Goal: Contribute content: Contribute content

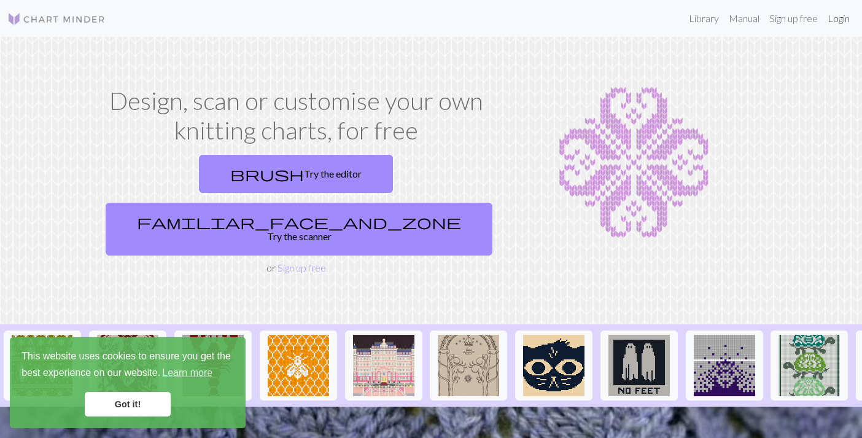
click at [835, 21] on link "Login" at bounding box center [838, 18] width 32 height 25
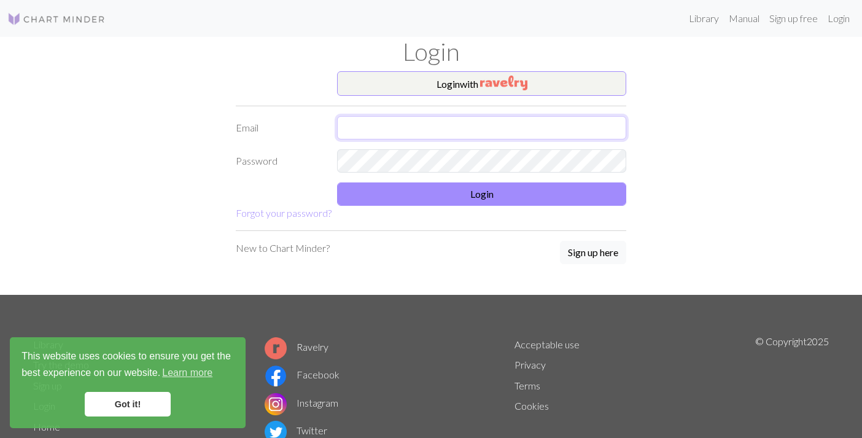
click at [392, 131] on input "text" at bounding box center [481, 127] width 289 height 23
click at [456, 86] on button "Login with" at bounding box center [481, 83] width 289 height 25
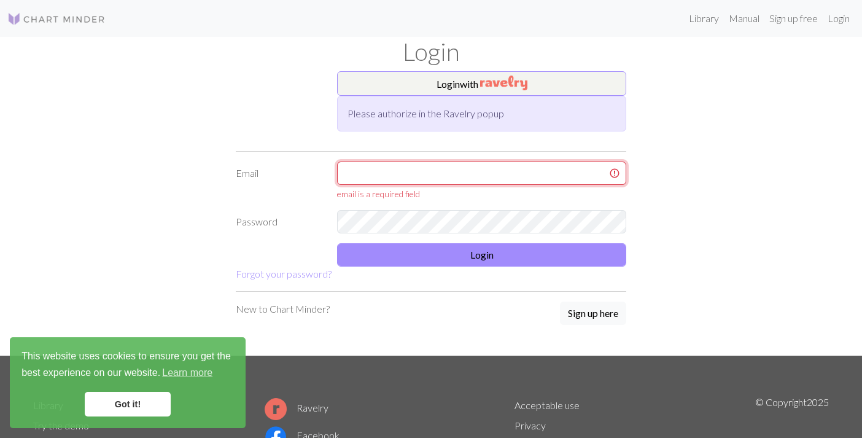
click at [430, 177] on input "text" at bounding box center [481, 172] width 289 height 23
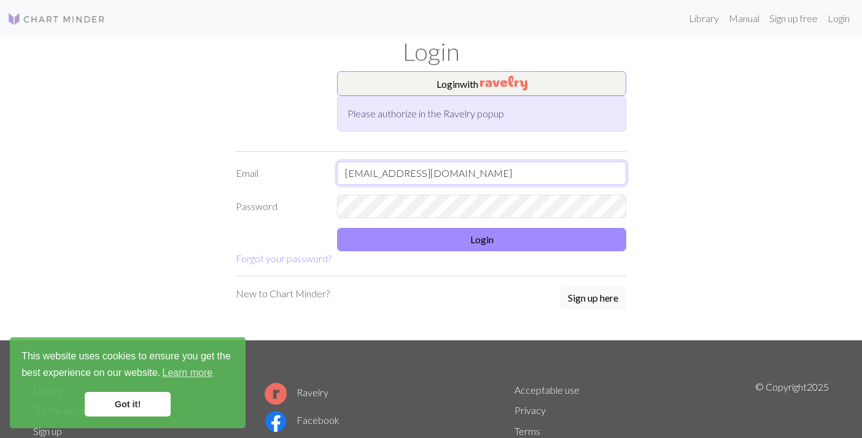
type input "[EMAIL_ADDRESS][DOMAIN_NAME]"
click at [417, 247] on button "Login" at bounding box center [481, 239] width 289 height 23
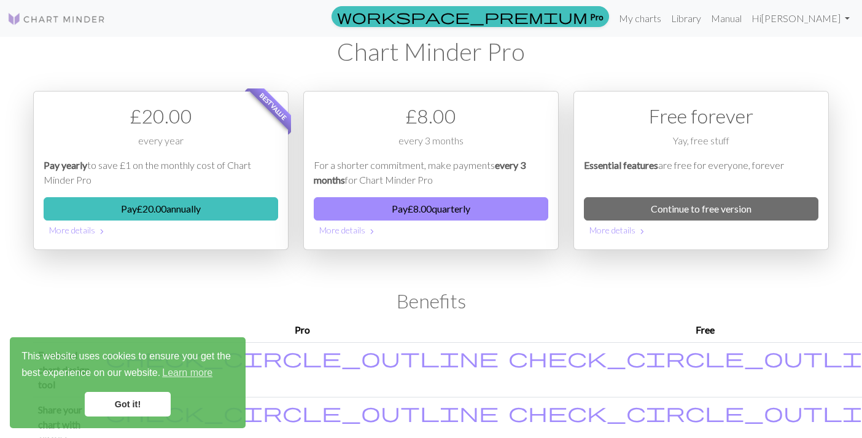
click at [117, 405] on link "Got it!" at bounding box center [128, 404] width 86 height 25
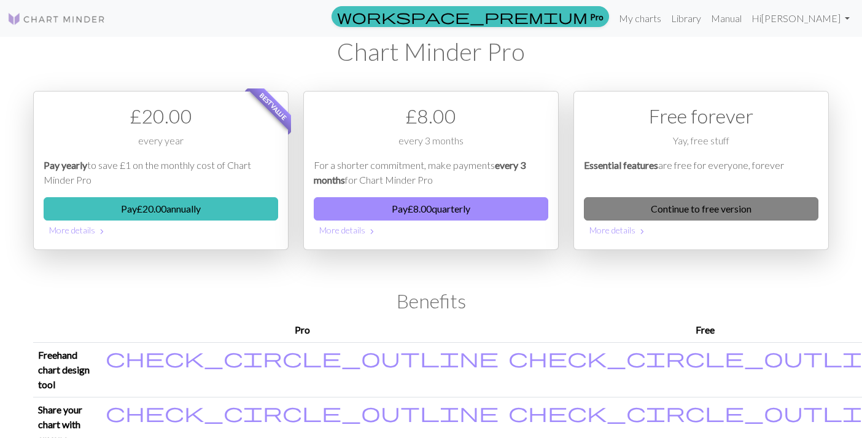
click at [733, 209] on link "Continue to free version" at bounding box center [701, 208] width 234 height 23
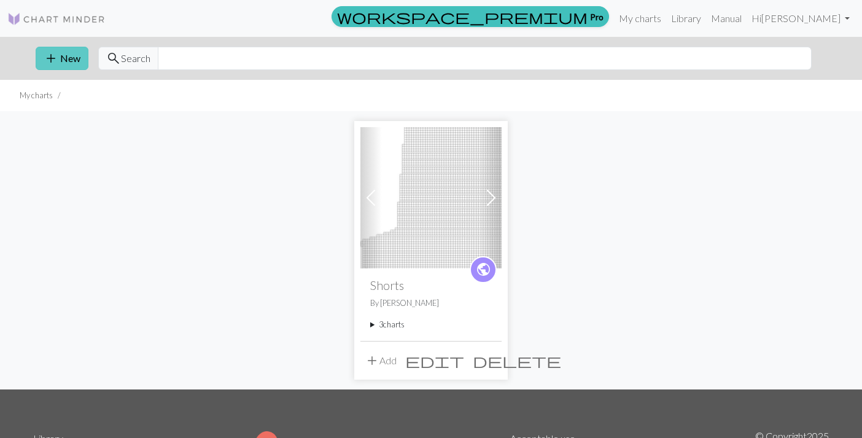
click at [55, 55] on span "add" at bounding box center [51, 58] width 15 height 17
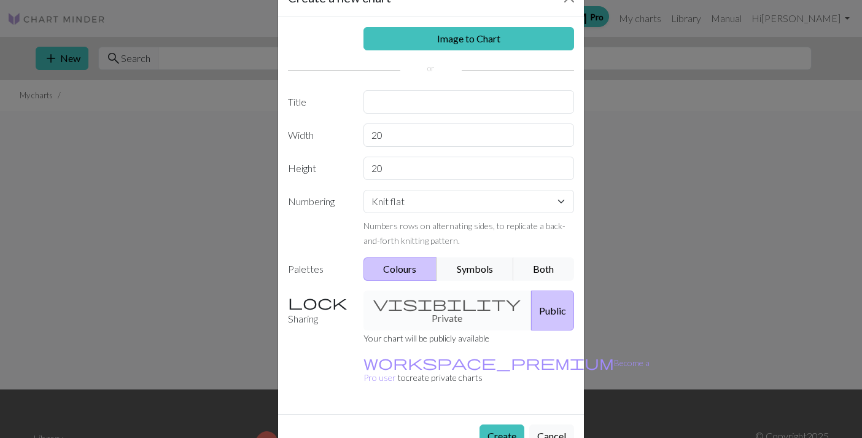
scroll to position [43, 0]
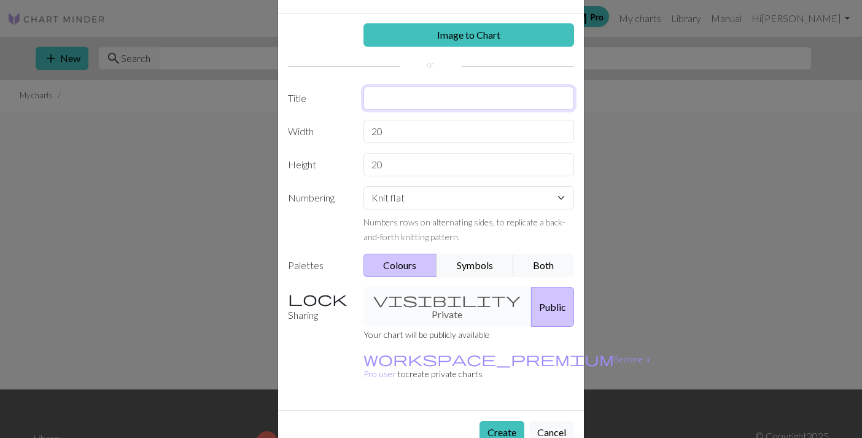
click at [392, 97] on input "text" at bounding box center [468, 98] width 211 height 23
type input "[PERSON_NAME]'s Sweater"
click at [420, 129] on input "20" at bounding box center [468, 131] width 211 height 23
type input "2"
type input "90"
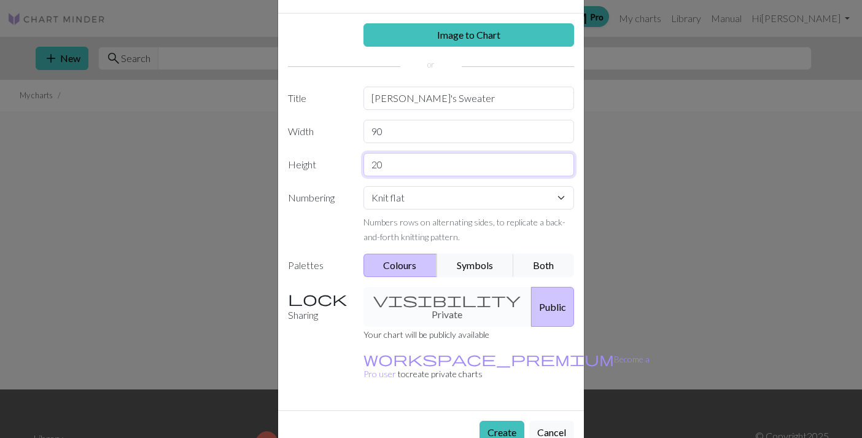
click at [430, 163] on input "20" at bounding box center [468, 164] width 211 height 23
type input "2"
type input "132"
click at [545, 266] on button "Both" at bounding box center [543, 264] width 61 height 23
click at [504, 420] on button "Create" at bounding box center [501, 431] width 45 height 23
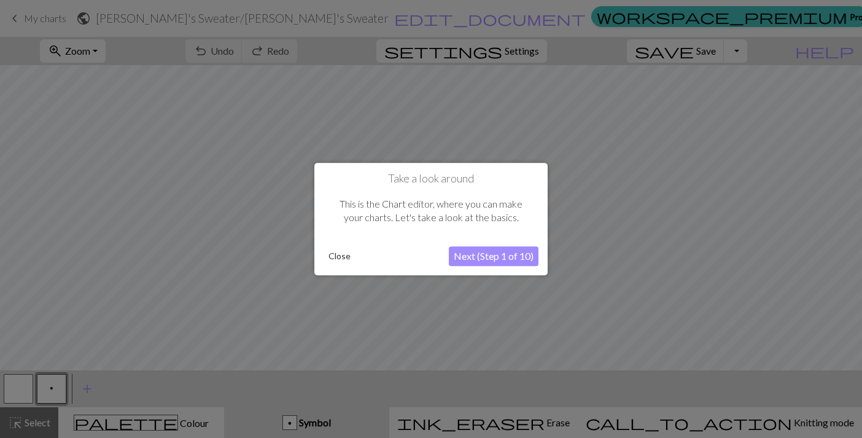
click at [466, 253] on button "Next (Step 1 of 10)" at bounding box center [494, 256] width 90 height 20
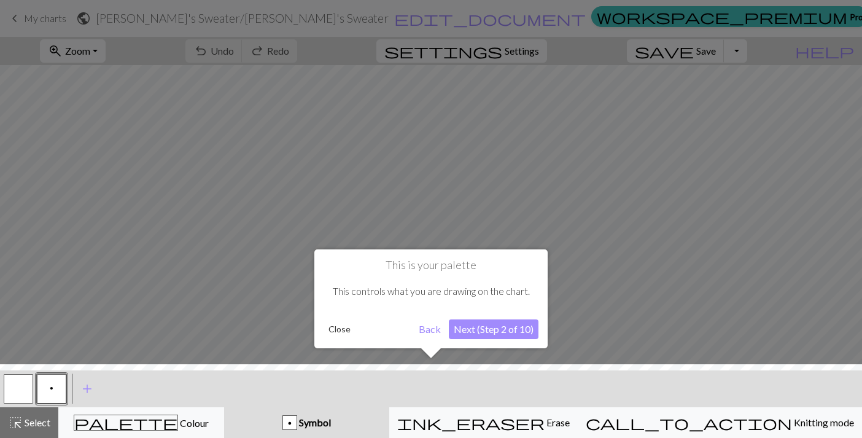
click at [476, 331] on button "Next (Step 2 of 10)" at bounding box center [494, 329] width 90 height 20
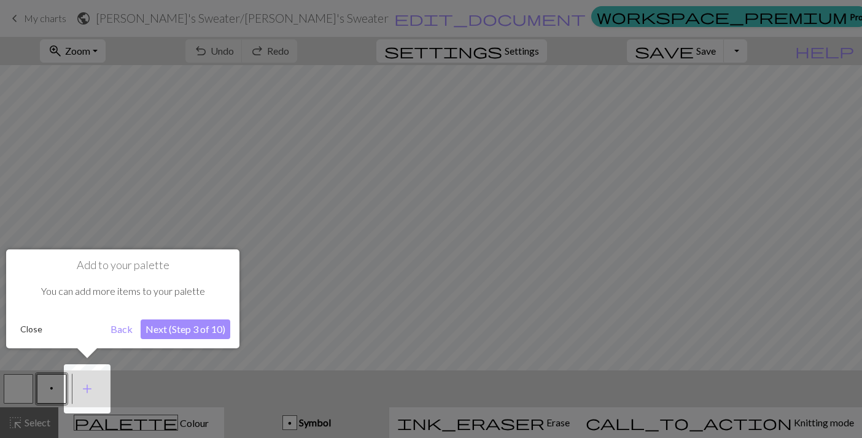
click at [171, 330] on button "Next (Step 3 of 10)" at bounding box center [186, 329] width 90 height 20
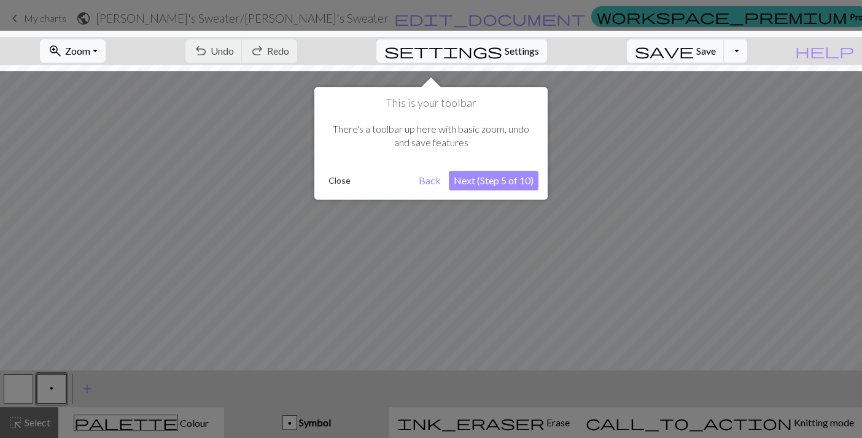
click at [477, 179] on button "Next (Step 5 of 10)" at bounding box center [494, 181] width 90 height 20
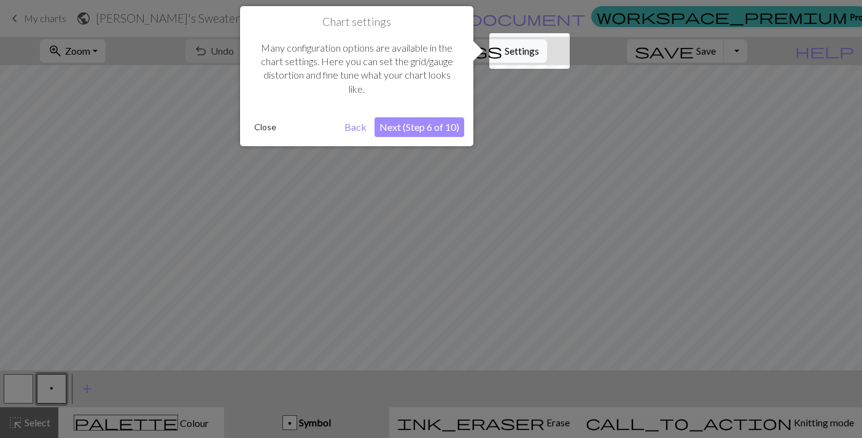
click at [441, 118] on button "Next (Step 6 of 10)" at bounding box center [419, 127] width 90 height 20
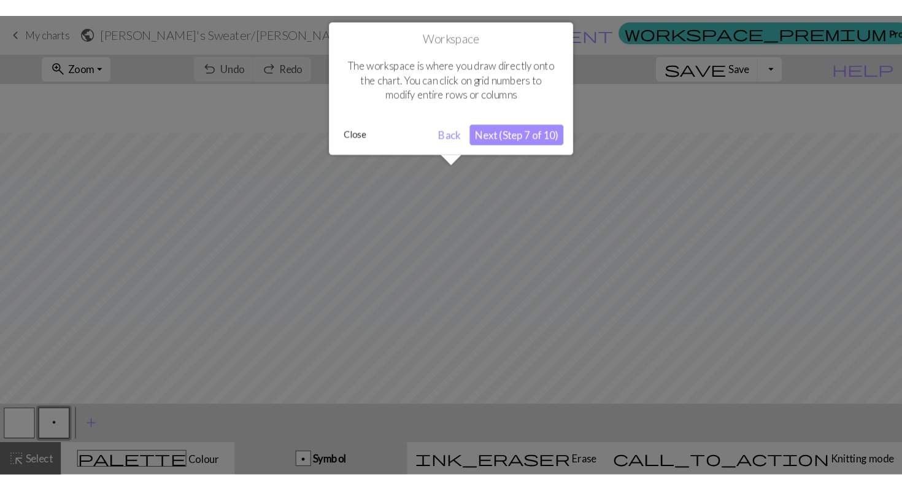
scroll to position [47, 0]
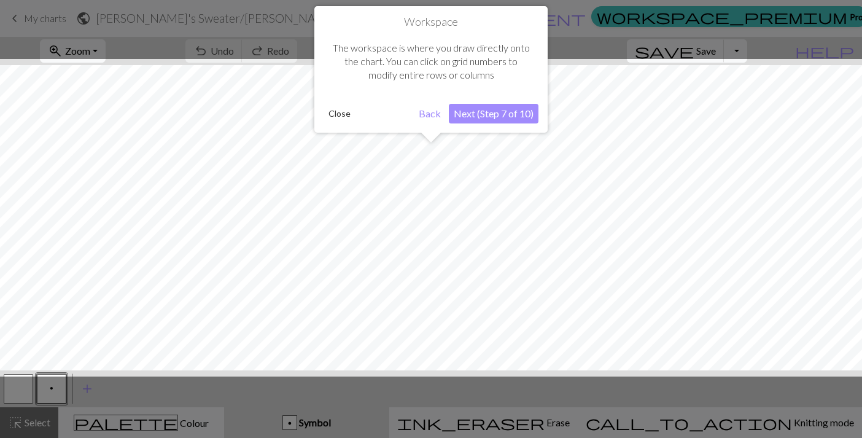
click at [471, 107] on button "Next (Step 7 of 10)" at bounding box center [494, 114] width 90 height 20
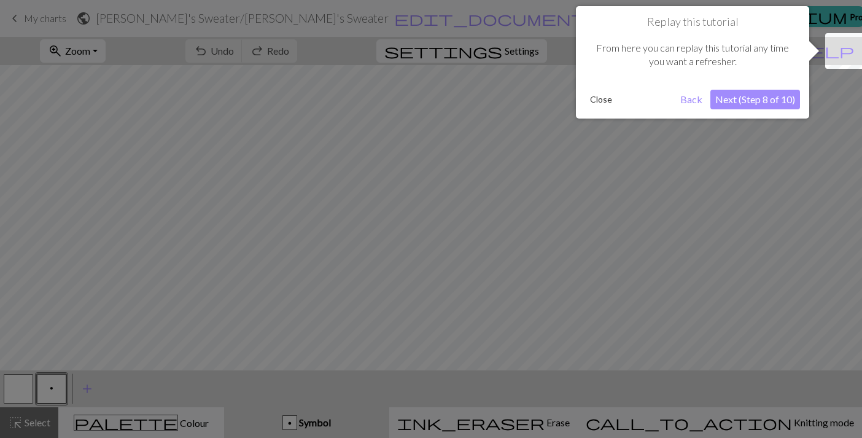
click at [742, 101] on button "Next (Step 8 of 10)" at bounding box center [755, 100] width 90 height 20
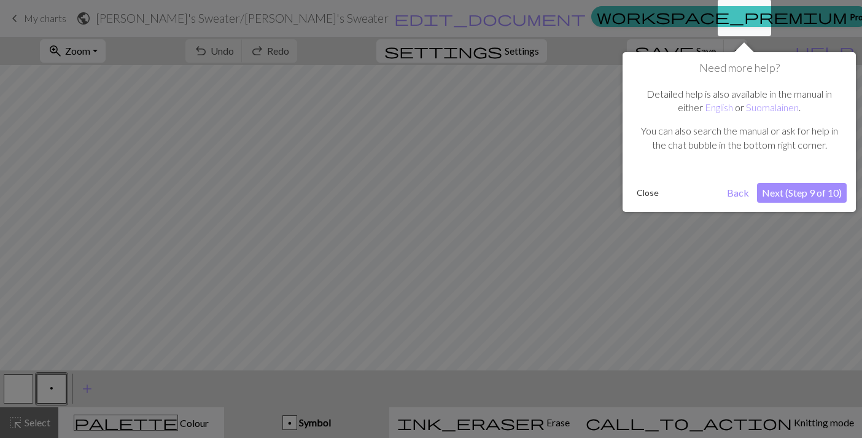
click at [811, 193] on button "Next (Step 9 of 10)" at bounding box center [802, 193] width 90 height 20
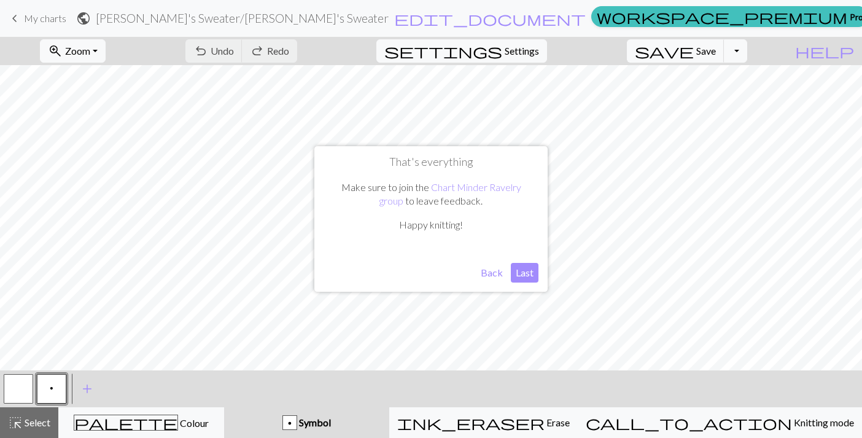
click at [529, 276] on button "Last" at bounding box center [525, 273] width 28 height 20
click at [88, 390] on span "add" at bounding box center [87, 388] width 15 height 17
click at [85, 390] on button "button" at bounding box center [84, 388] width 29 height 29
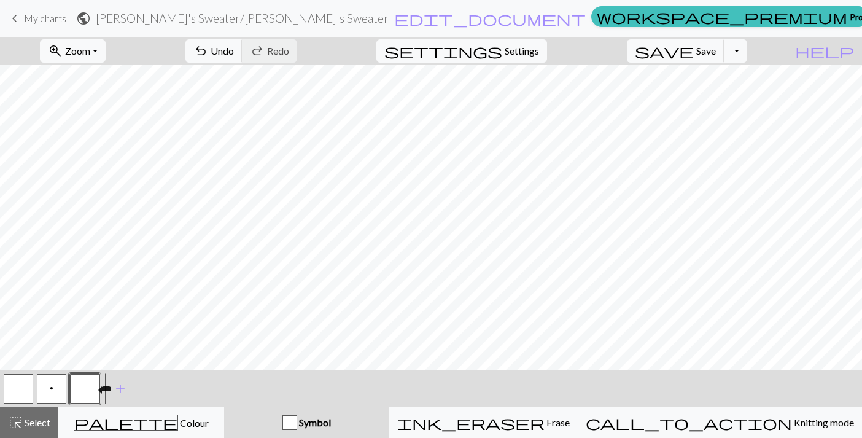
click at [85, 390] on button "button" at bounding box center [84, 388] width 29 height 29
click at [85, 390] on div "Edit symbol Name d f g h j k p s t F H J O P T / | 0 1 2 3 4 5 6 7 8 9 e m n G …" at bounding box center [431, 219] width 862 height 438
click at [297, 422] on div "button" at bounding box center [289, 422] width 15 height 15
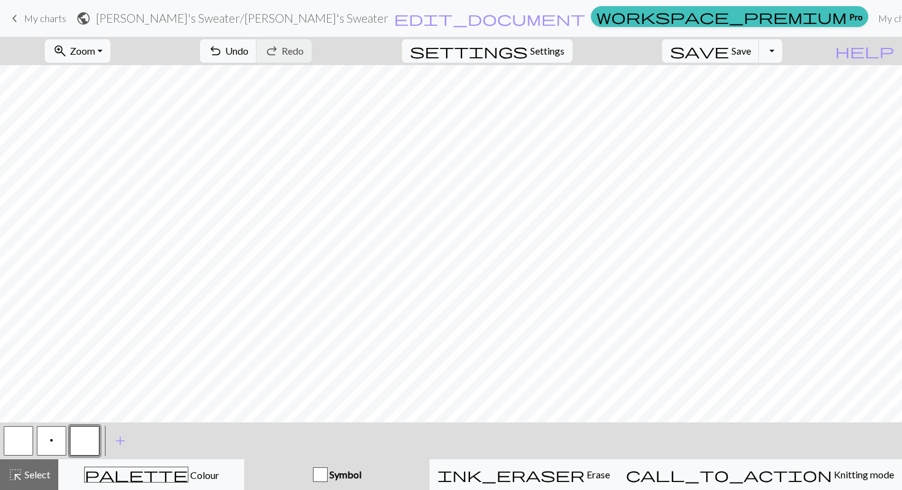
click at [399, 437] on div "Symbol" at bounding box center [337, 474] width 171 height 15
click at [85, 437] on button "button" at bounding box center [84, 440] width 29 height 29
click at [85, 437] on div "Edit symbol Name d f g h j k p s t F H J O P T / | 0 1 2 3 4 5 6 7 8 9 e m n G …" at bounding box center [451, 245] width 902 height 490
drag, startPoint x: 88, startPoint y: 438, endPoint x: 101, endPoint y: 439, distance: 13.0
click at [101, 437] on div "< p > add Add a symbol" at bounding box center [451, 440] width 902 height 37
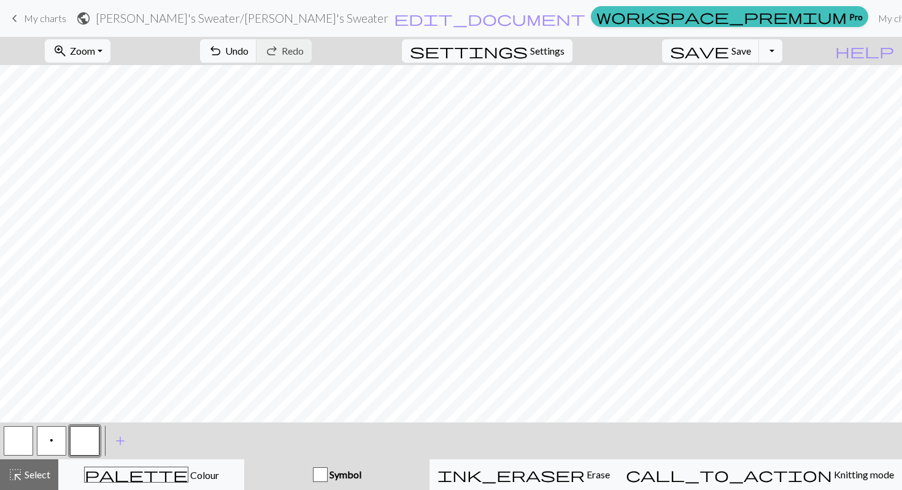
click at [84, 437] on button "button" at bounding box center [84, 440] width 29 height 29
click at [84, 437] on div "Edit symbol Name d f g h j k p s t F H J O P T / | 0 1 2 3 4 5 6 7 8 9 e m n G …" at bounding box center [451, 245] width 902 height 490
click at [84, 437] on button "button" at bounding box center [84, 440] width 29 height 29
click at [119, 437] on span "add" at bounding box center [120, 440] width 15 height 17
click at [105, 437] on button "button" at bounding box center [117, 440] width 29 height 29
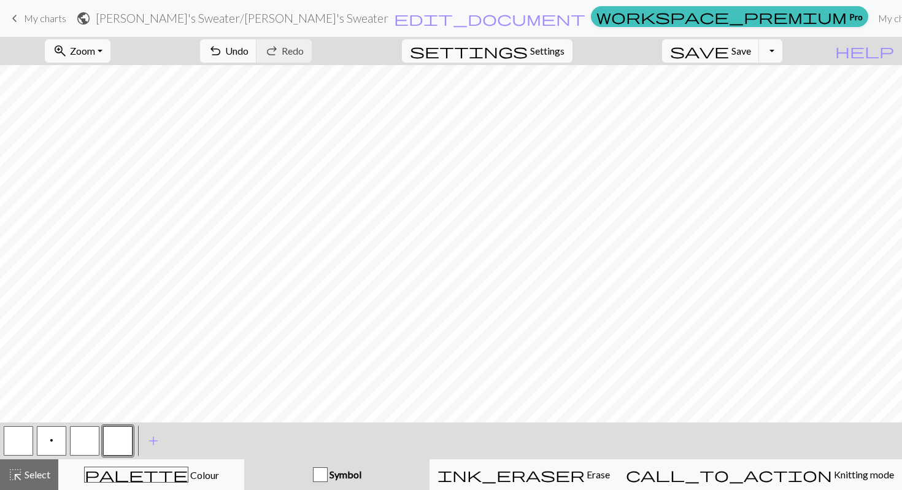
click at [84, 437] on button "button" at bounding box center [84, 440] width 29 height 29
click at [328, 437] on div "button" at bounding box center [320, 474] width 15 height 15
click at [361, 437] on span "Symbol" at bounding box center [345, 474] width 34 height 12
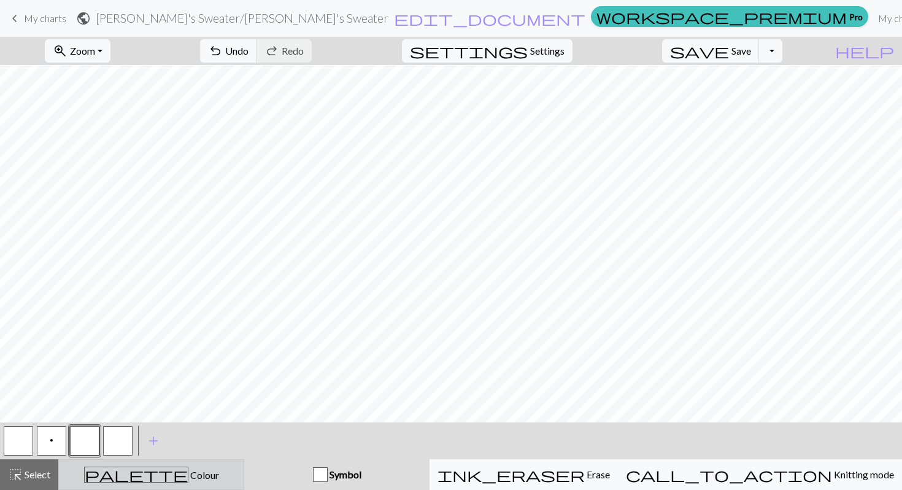
click at [153, 437] on span "palette" at bounding box center [136, 474] width 103 height 17
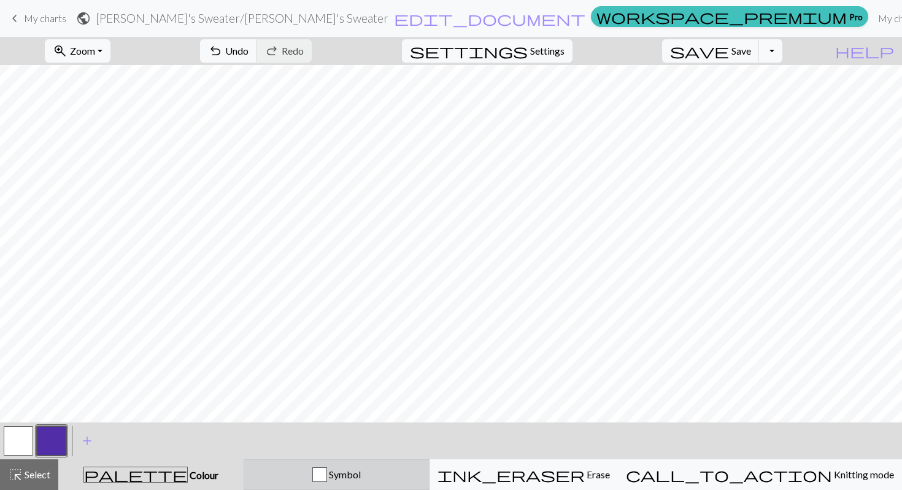
click at [308, 437] on div "Symbol" at bounding box center [337, 474] width 170 height 15
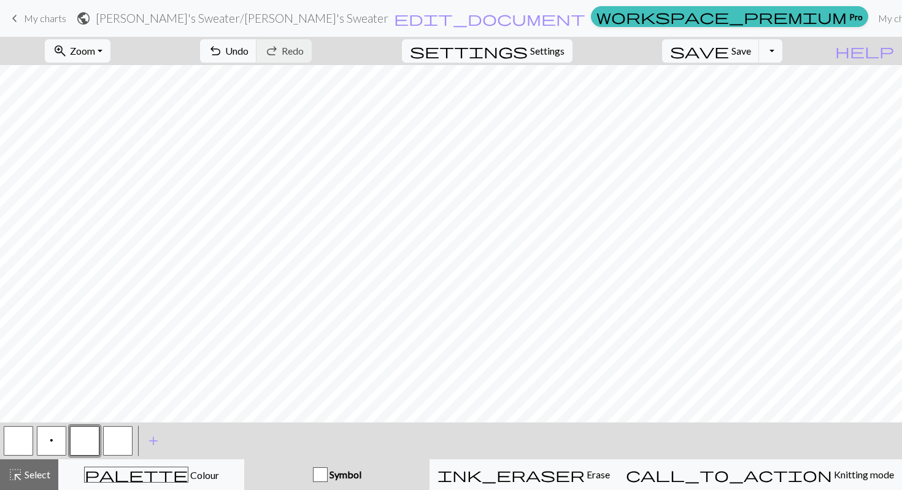
click at [88, 437] on button "button" at bounding box center [84, 440] width 29 height 29
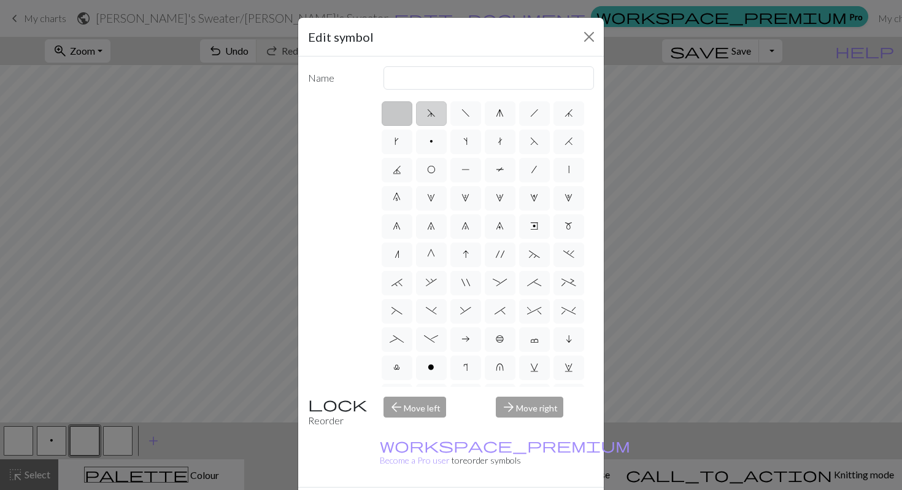
click at [430, 112] on span "d" at bounding box center [431, 113] width 9 height 10
click at [430, 112] on input "d" at bounding box center [431, 110] width 8 height 8
radio input "true"
type input "sk2p"
click at [468, 116] on span "f" at bounding box center [466, 113] width 9 height 10
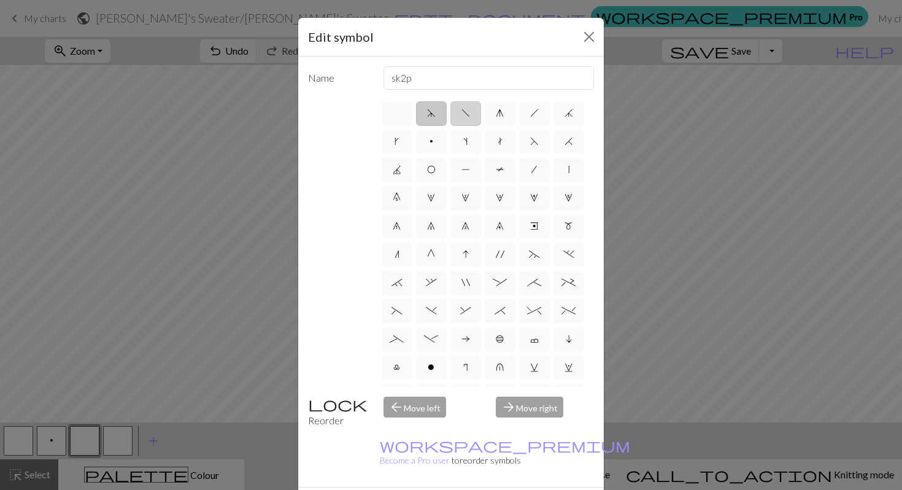
click at [468, 114] on input "f" at bounding box center [466, 110] width 8 height 8
radio input "true"
type input "left leaning decrease"
click at [500, 118] on label "g" at bounding box center [500, 113] width 31 height 25
click at [500, 114] on input "g" at bounding box center [500, 110] width 8 height 8
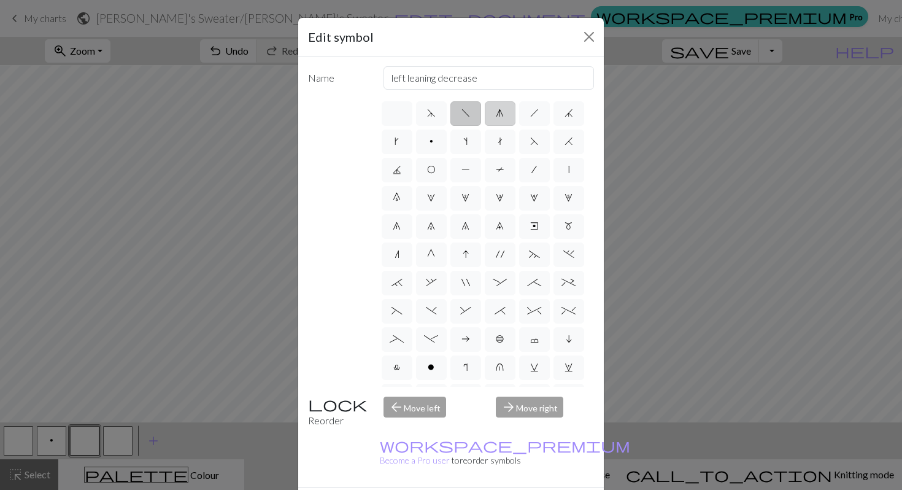
radio input "true"
type input "sk2p"
click at [533, 120] on label "h" at bounding box center [534, 113] width 31 height 25
click at [533, 114] on input "h" at bounding box center [534, 110] width 8 height 8
radio input "true"
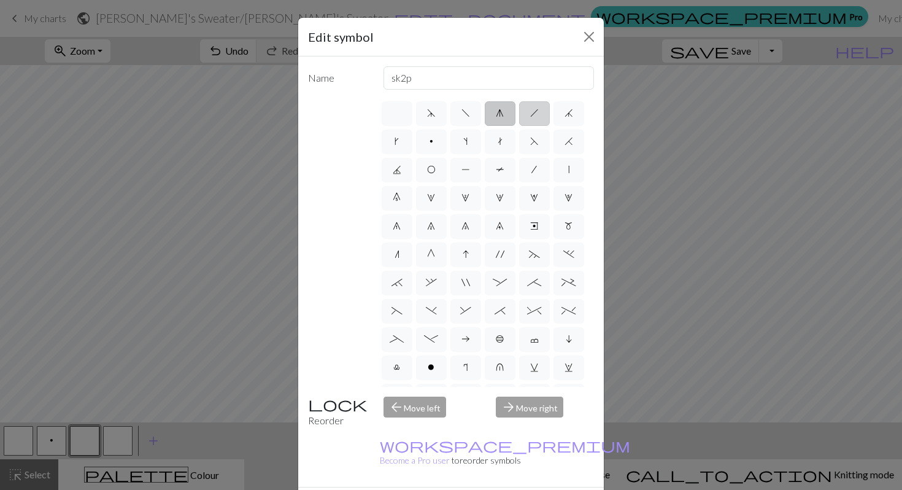
type input "right leaning decrease"
click at [563, 118] on label "j" at bounding box center [569, 113] width 31 height 25
click at [565, 114] on input "j" at bounding box center [569, 110] width 8 height 8
radio input "true"
type input "k3tog"
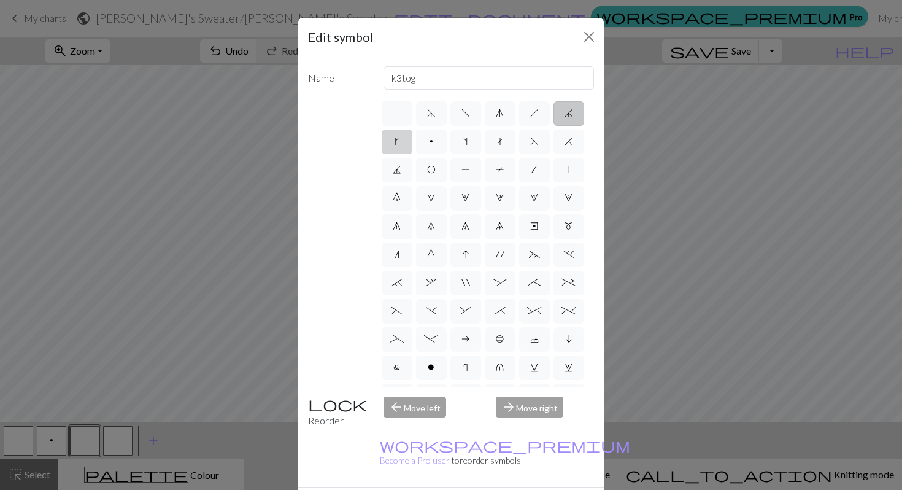
click at [396, 145] on span "k" at bounding box center [397, 141] width 4 height 10
click at [396, 142] on input "k" at bounding box center [399, 138] width 8 height 8
radio input "true"
type input "right leaning increase"
click at [503, 139] on label "t" at bounding box center [500, 142] width 31 height 25
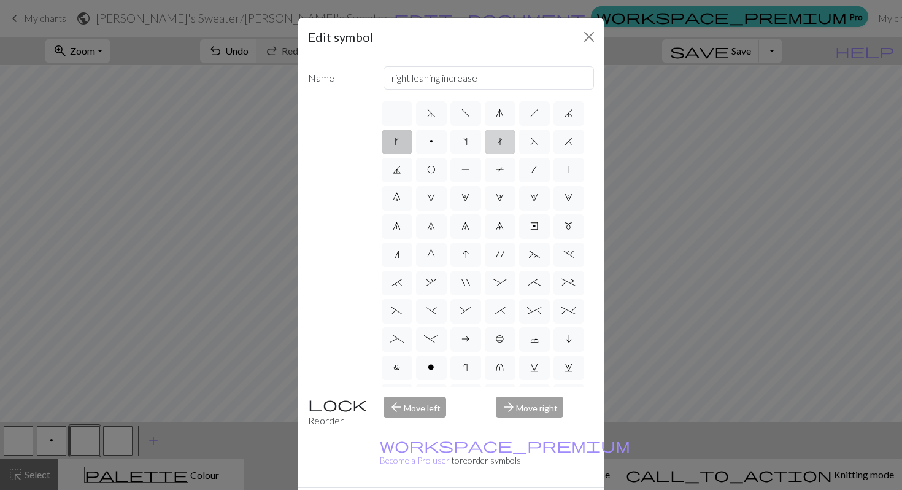
click at [503, 139] on input "t" at bounding box center [502, 138] width 8 height 8
radio input "true"
type input "ktbl"
click at [532, 139] on span "F" at bounding box center [534, 141] width 9 height 10
click at [532, 139] on input "F" at bounding box center [534, 138] width 8 height 8
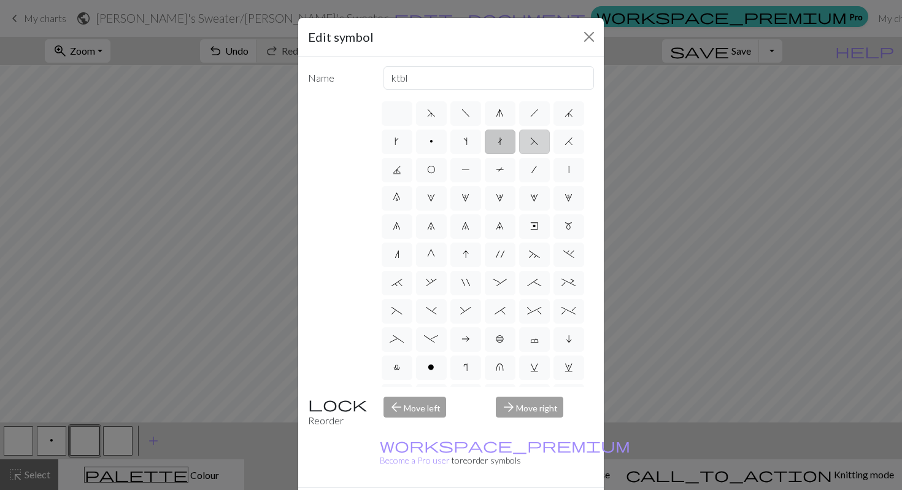
radio input "true"
type input "ssk"
click at [565, 138] on span "H" at bounding box center [569, 141] width 9 height 10
click at [565, 138] on input "H" at bounding box center [569, 138] width 8 height 8
radio input "true"
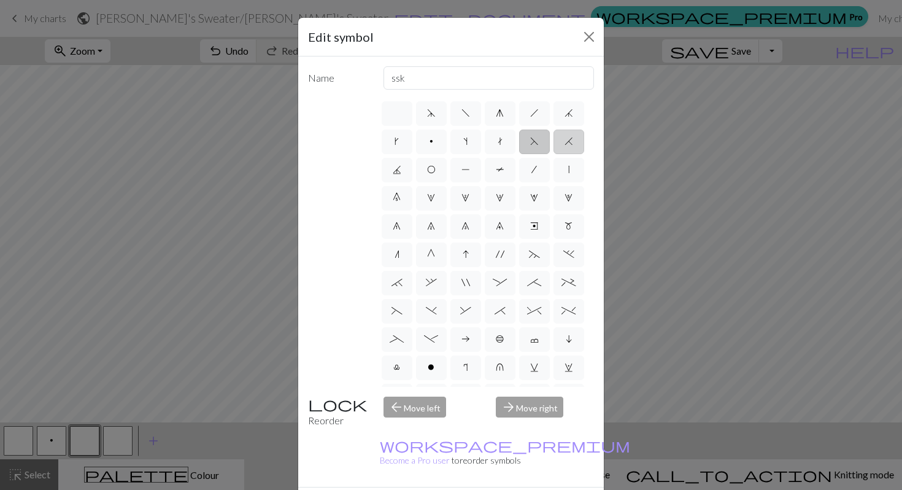
type input "k2tog"
click at [535, 149] on label "F" at bounding box center [534, 142] width 31 height 25
click at [535, 142] on input "F" at bounding box center [534, 138] width 8 height 8
radio input "true"
type input "ssk"
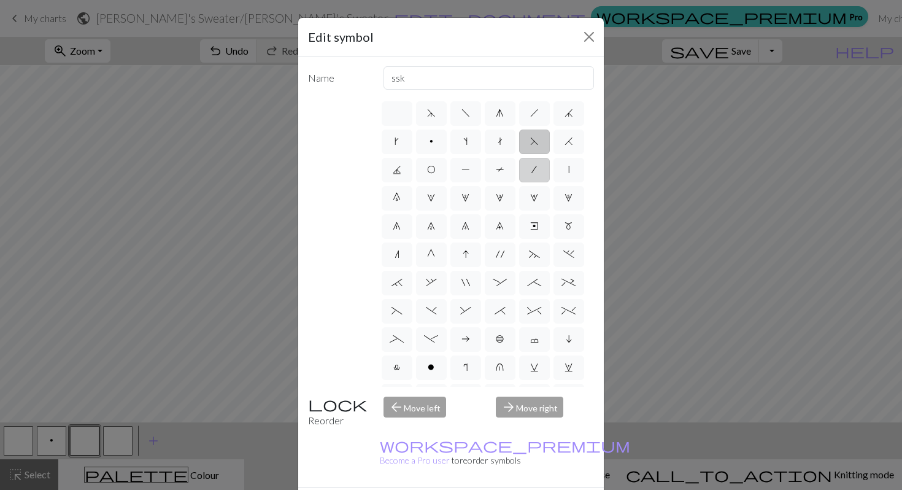
click at [529, 175] on label "/" at bounding box center [534, 170] width 31 height 25
click at [532, 170] on input "/" at bounding box center [536, 166] width 8 height 8
radio input "true"
type input "right leaning decrease"
click at [531, 114] on span "h" at bounding box center [534, 113] width 9 height 10
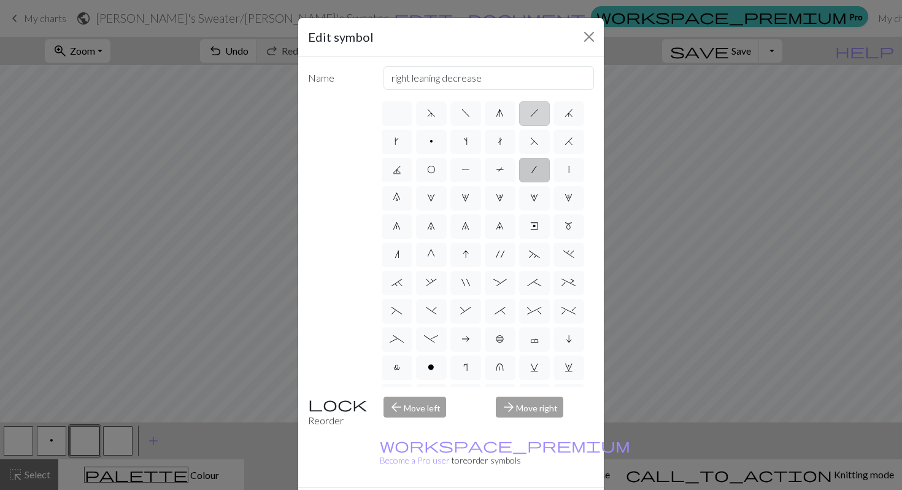
click at [531, 114] on input "h" at bounding box center [534, 110] width 8 height 8
radio input "true"
click at [534, 169] on span "/" at bounding box center [535, 169] width 6 height 10
click at [534, 169] on input "/" at bounding box center [536, 166] width 8 height 8
radio input "true"
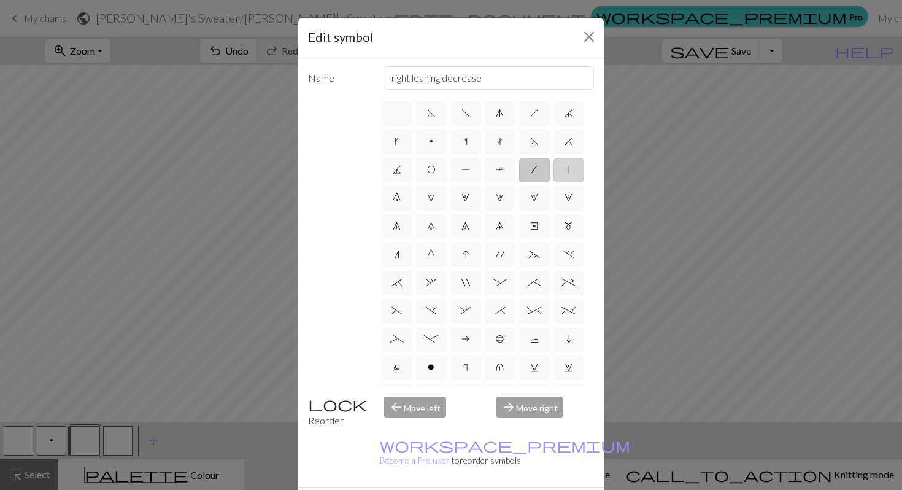
click at [564, 171] on label "|" at bounding box center [569, 170] width 31 height 25
click at [568, 170] on input "|" at bounding box center [572, 166] width 8 height 8
radio input "true"
type input "slip stitch"
click at [397, 198] on span "0" at bounding box center [397, 198] width 8 height 10
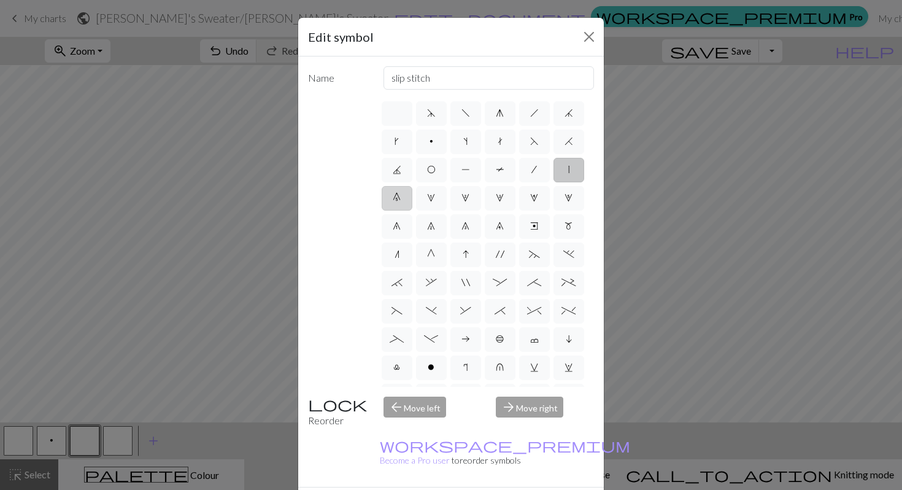
click at [397, 198] on input "0" at bounding box center [397, 194] width 8 height 8
radio input "true"
type input "decrease 5"
click at [499, 250] on span "'" at bounding box center [500, 254] width 9 height 10
click at [499, 250] on input "'" at bounding box center [500, 251] width 8 height 8
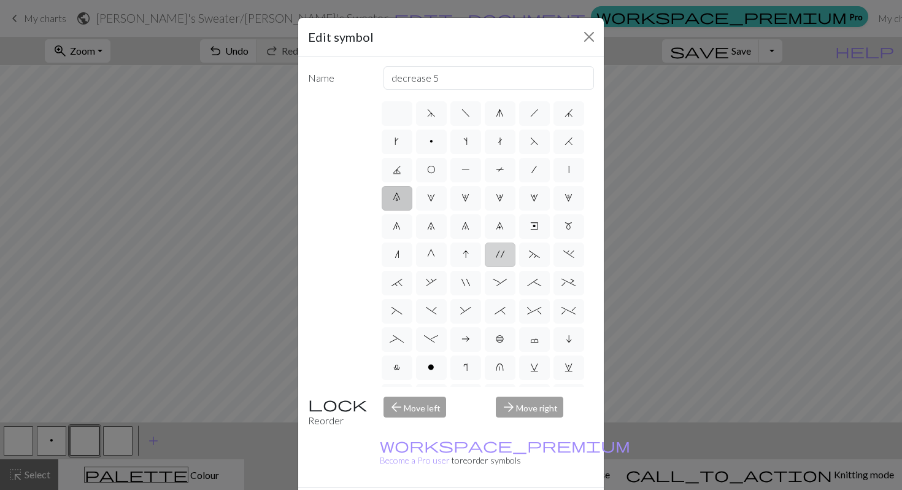
radio input "true"
type input "cable extra"
click at [540, 258] on label "~" at bounding box center [534, 254] width 31 height 25
click at [537, 255] on input "~" at bounding box center [533, 251] width 8 height 8
radio input "true"
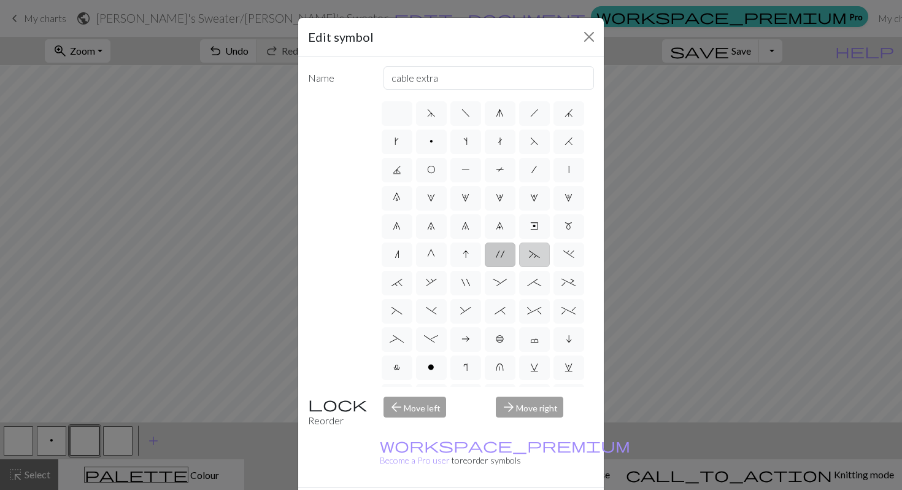
type input "3+ stitch left twist"
click at [494, 257] on label "'" at bounding box center [500, 254] width 31 height 25
click at [496, 255] on input "'" at bounding box center [500, 251] width 8 height 8
radio input "true"
type input "cable extra"
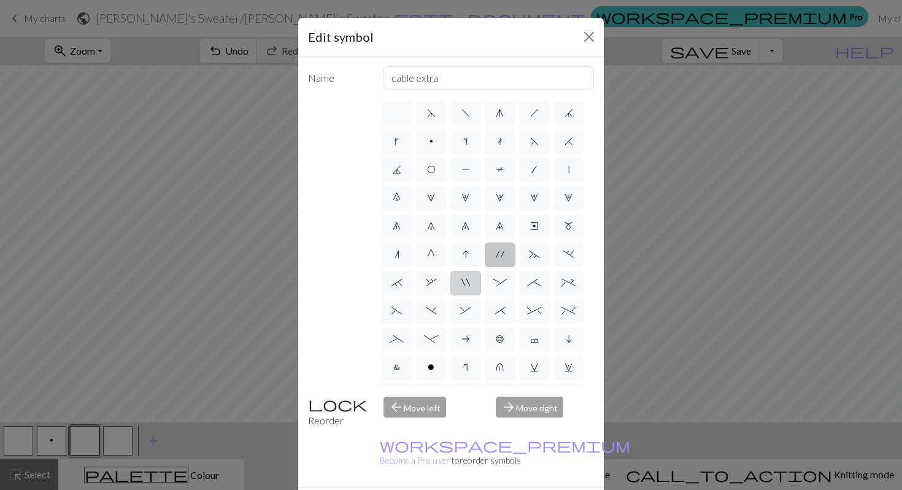
click at [463, 285] on span """ at bounding box center [466, 282] width 9 height 10
click at [463, 283] on input """ at bounding box center [466, 279] width 8 height 8
radio input "true"
click at [497, 282] on span ":" at bounding box center [500, 282] width 14 height 10
click at [497, 282] on input ":" at bounding box center [497, 279] width 8 height 8
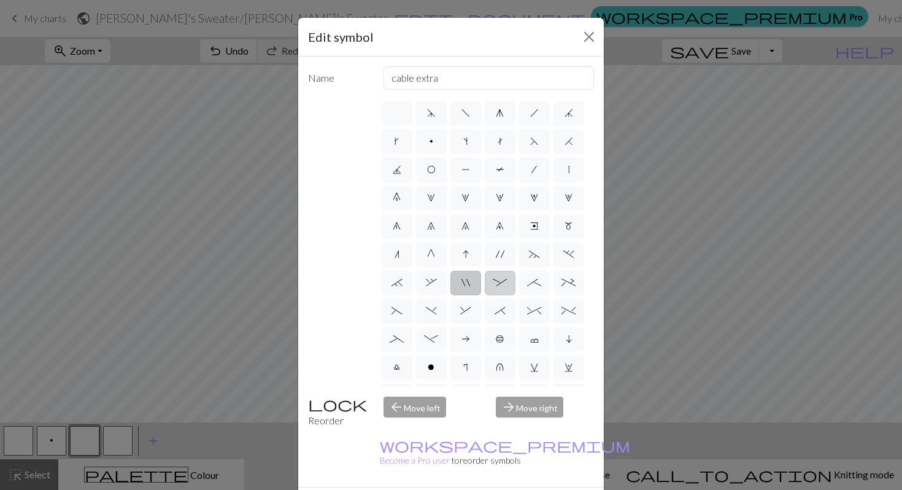
radio input "true"
type input "left part of 4+ stitch cable wyib"
click at [433, 285] on span "," at bounding box center [431, 282] width 11 height 10
click at [433, 283] on input "," at bounding box center [430, 279] width 8 height 8
radio input "true"
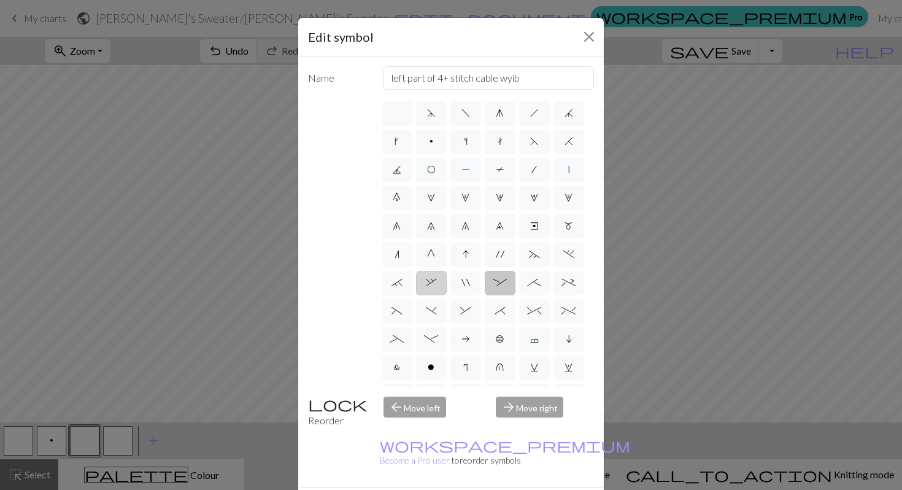
type input "3+ stitch right twist"
click at [403, 287] on label "`" at bounding box center [397, 283] width 31 height 25
click at [400, 283] on input "`" at bounding box center [396, 279] width 8 height 8
radio input "true"
click at [566, 288] on label "+" at bounding box center [569, 283] width 31 height 25
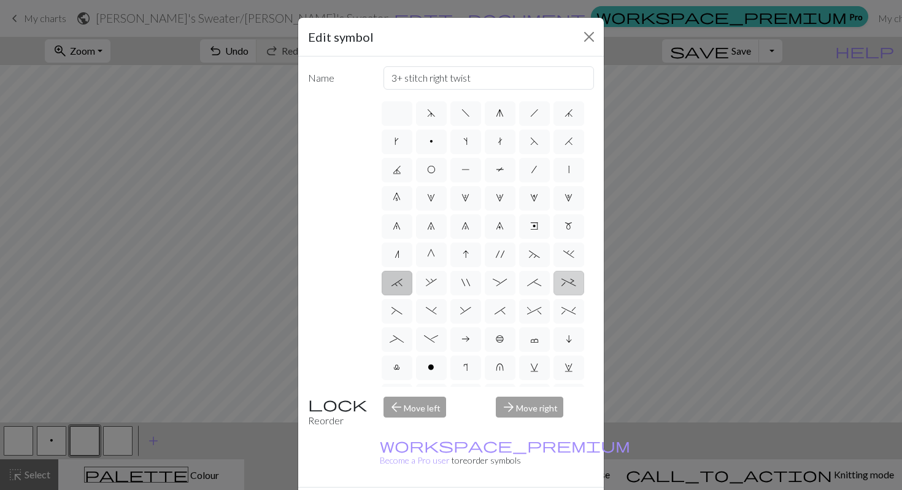
click at [566, 283] on input "+" at bounding box center [566, 279] width 8 height 8
radio input "true"
type input "2 stitch left purl twist cable"
click at [532, 279] on span ";" at bounding box center [534, 282] width 14 height 10
click at [532, 279] on input ";" at bounding box center [531, 279] width 8 height 8
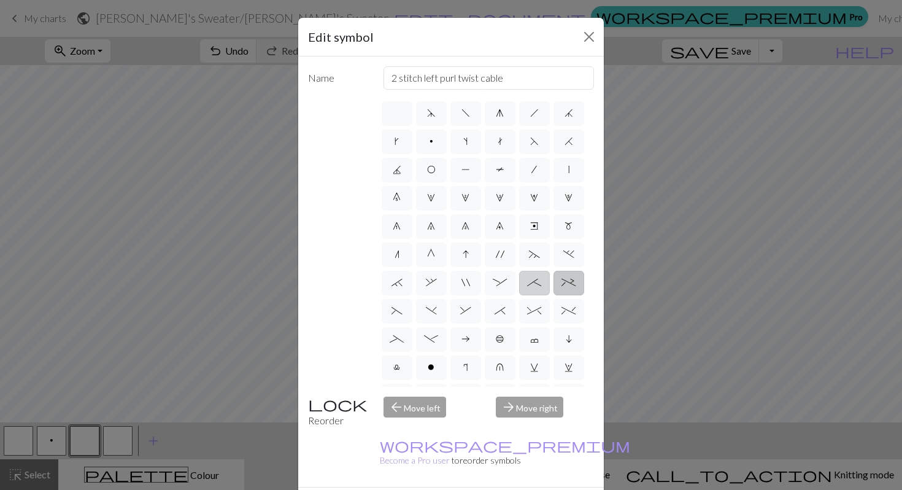
radio input "true"
type input "right part of 4+ stitch cable wyib"
click at [536, 202] on span "4" at bounding box center [534, 198] width 8 height 10
click at [536, 198] on input "4" at bounding box center [534, 194] width 8 height 8
radio input "true"
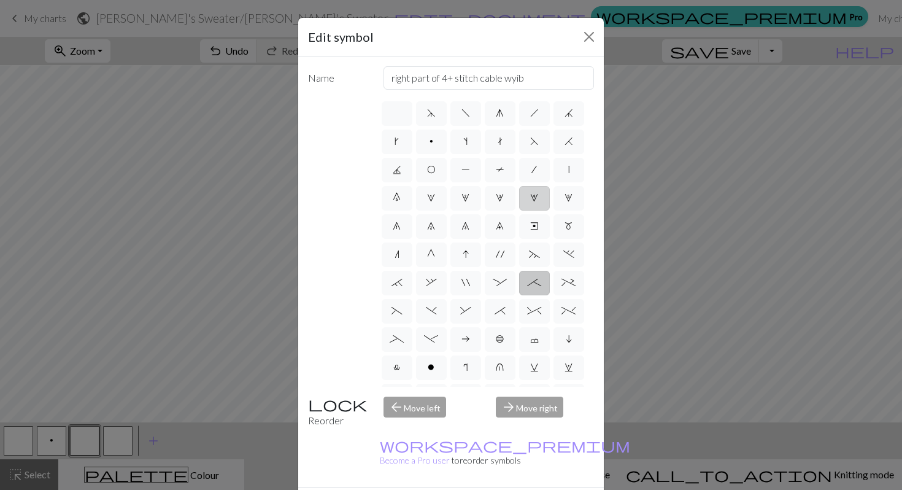
type input "increase 4"
click at [538, 223] on label "e" at bounding box center [534, 226] width 31 height 25
click at [538, 223] on input "e" at bounding box center [534, 222] width 8 height 8
radio input "true"
type input "Right end"
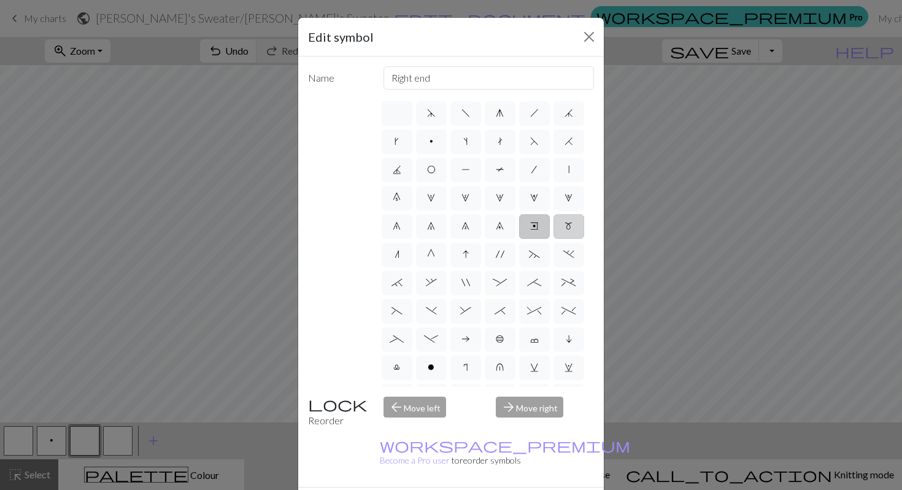
click at [574, 230] on label "m" at bounding box center [569, 226] width 31 height 25
click at [573, 226] on input "m" at bounding box center [569, 222] width 8 height 8
radio input "true"
type input "m1"
click at [570, 285] on span "+" at bounding box center [569, 282] width 14 height 10
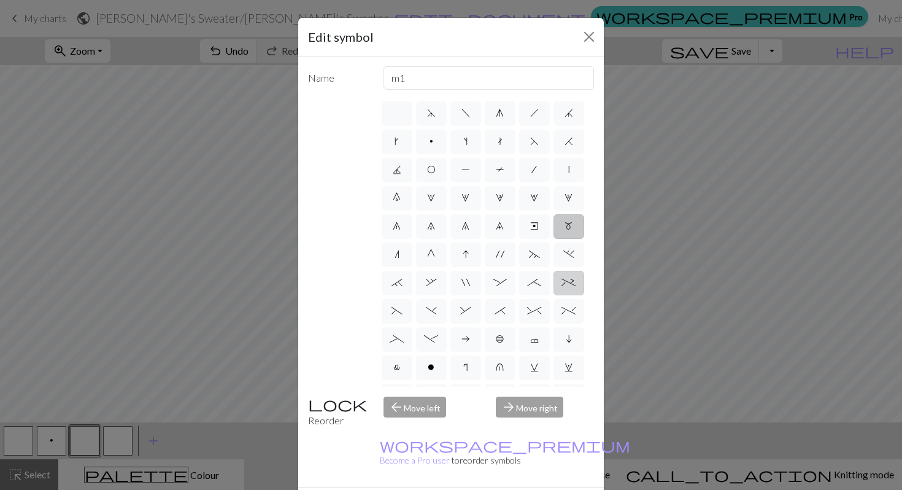
click at [570, 283] on input "+" at bounding box center [566, 279] width 8 height 8
radio input "true"
type input "2 stitch left purl twist cable"
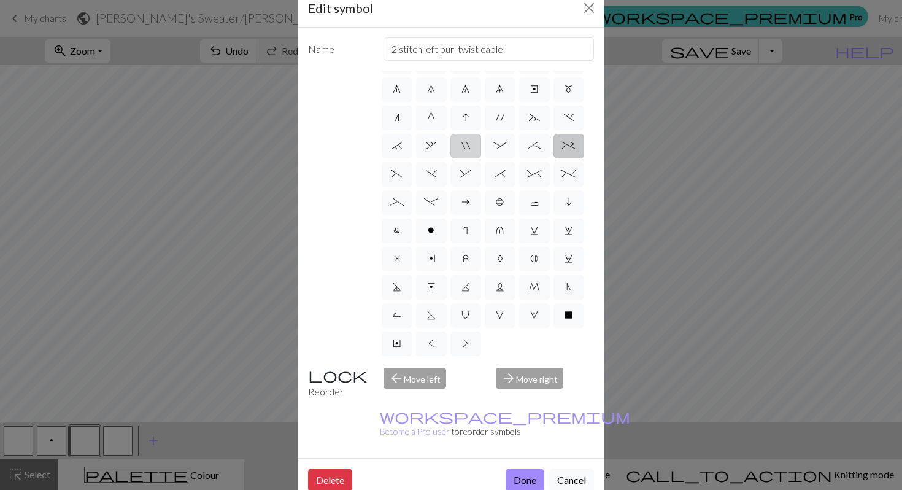
scroll to position [33, 0]
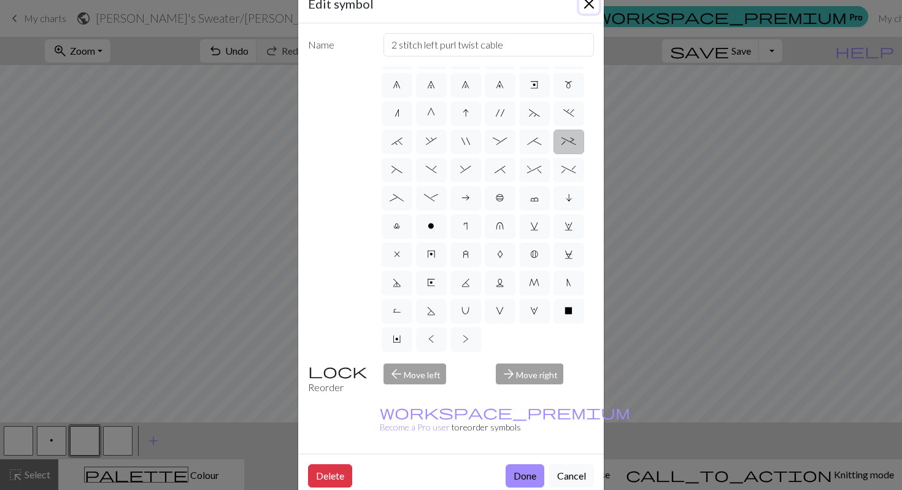
click at [587, 2] on button "Close" at bounding box center [589, 4] width 20 height 20
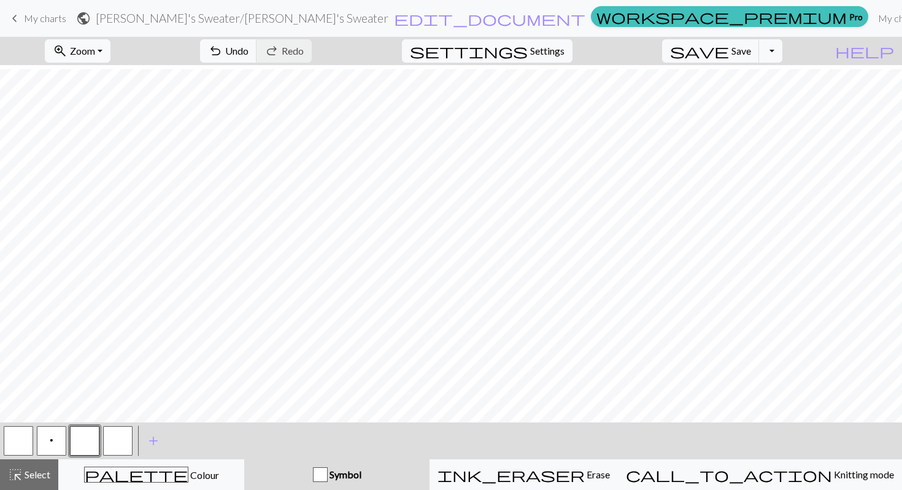
scroll to position [627, 0]
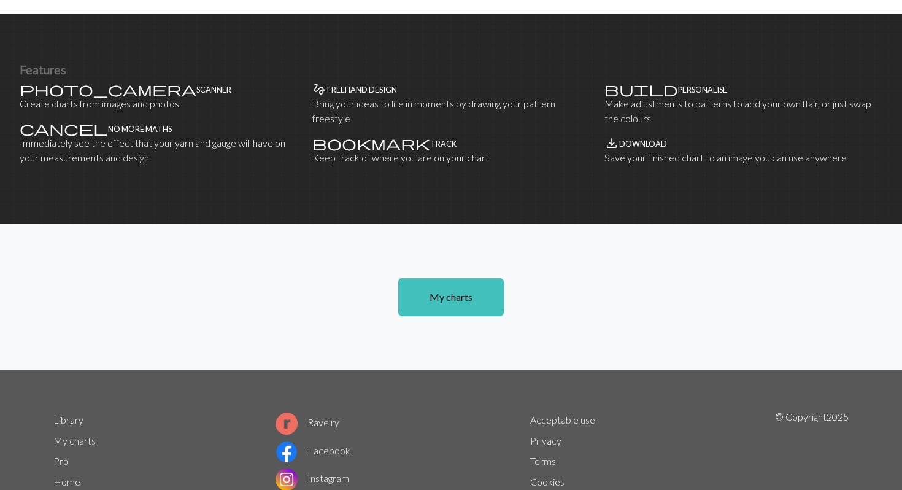
scroll to position [725, 0]
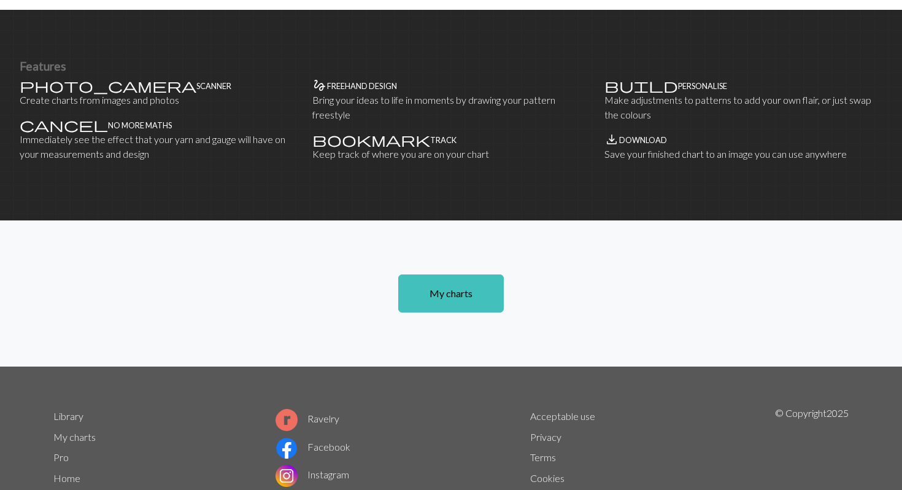
click at [196, 89] on h4 "Scanner" at bounding box center [213, 86] width 35 height 9
click at [29, 86] on span "photo_camera" at bounding box center [108, 85] width 177 height 17
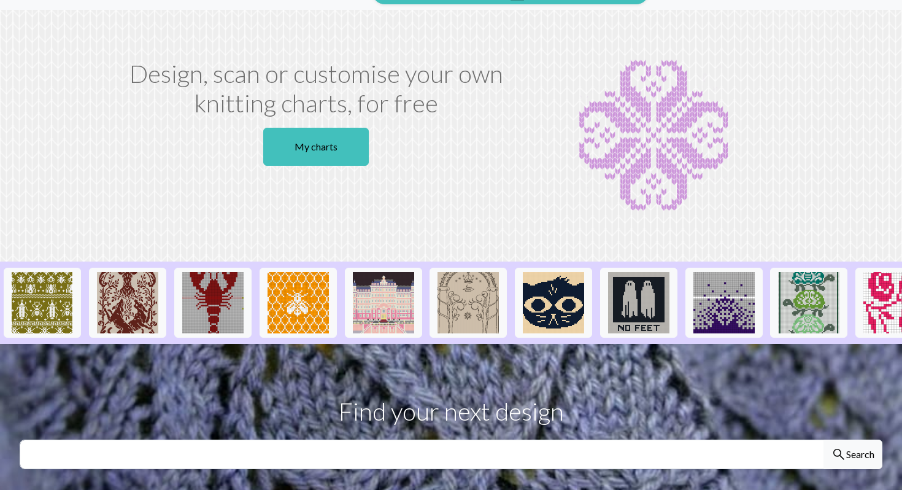
scroll to position [0, 0]
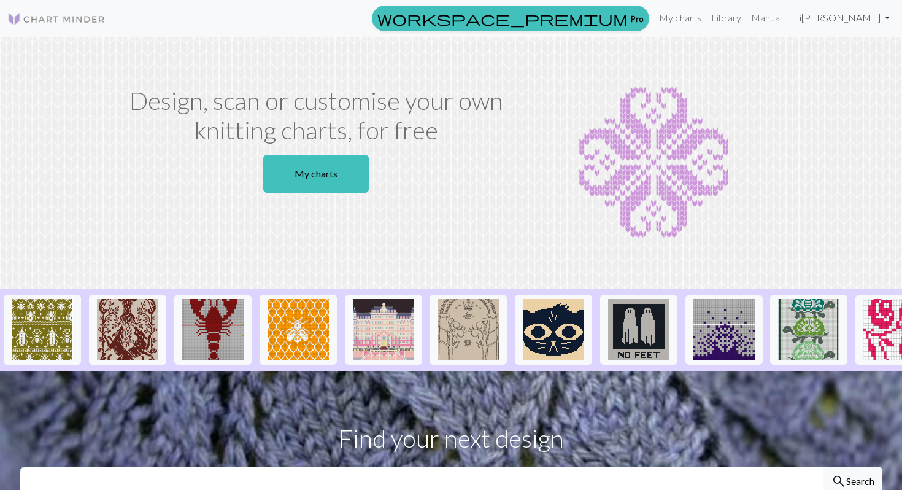
click at [873, 15] on link "Hi Molly Duggan" at bounding box center [841, 18] width 108 height 25
click at [706, 16] on link "My charts" at bounding box center [680, 18] width 52 height 25
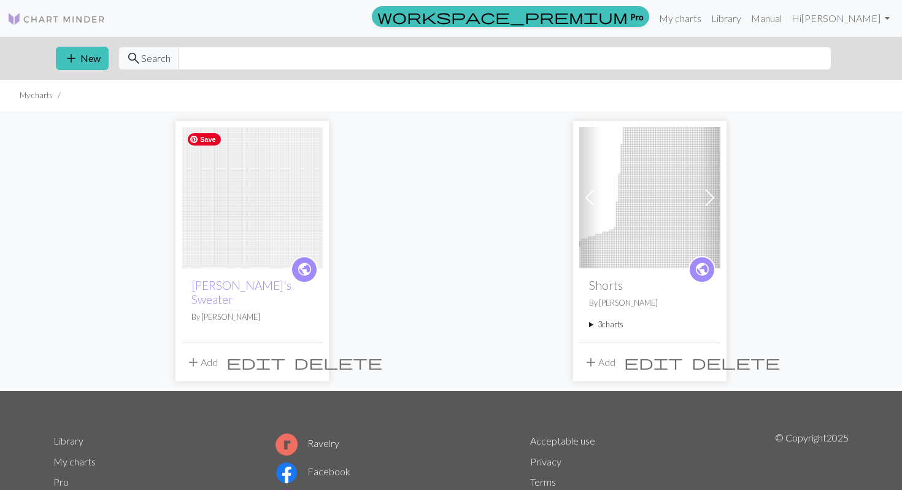
click at [276, 209] on img at bounding box center [252, 197] width 141 height 141
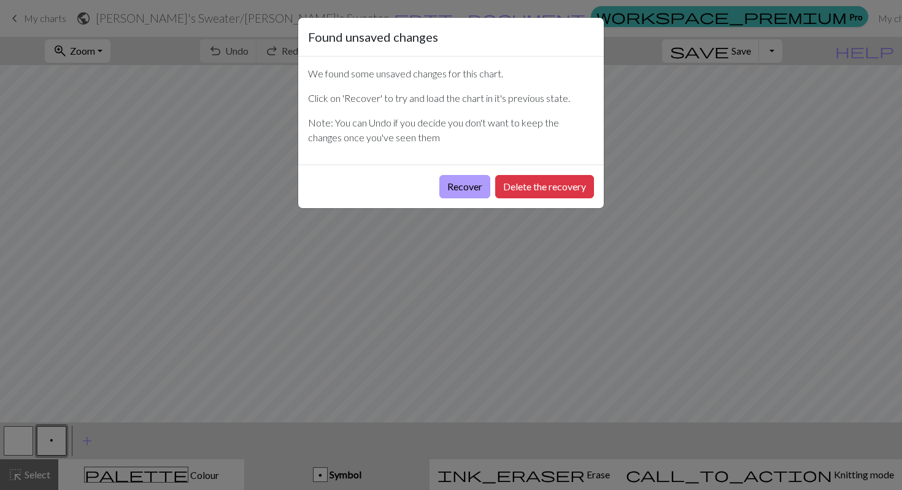
click at [458, 185] on button "Recover" at bounding box center [464, 186] width 51 height 23
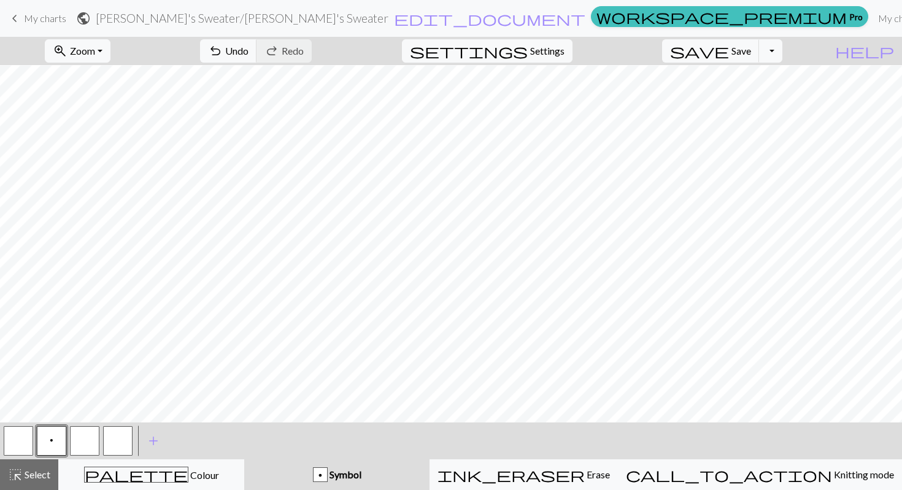
scroll to position [627, 0]
click at [91, 440] on button "button" at bounding box center [84, 440] width 29 height 29
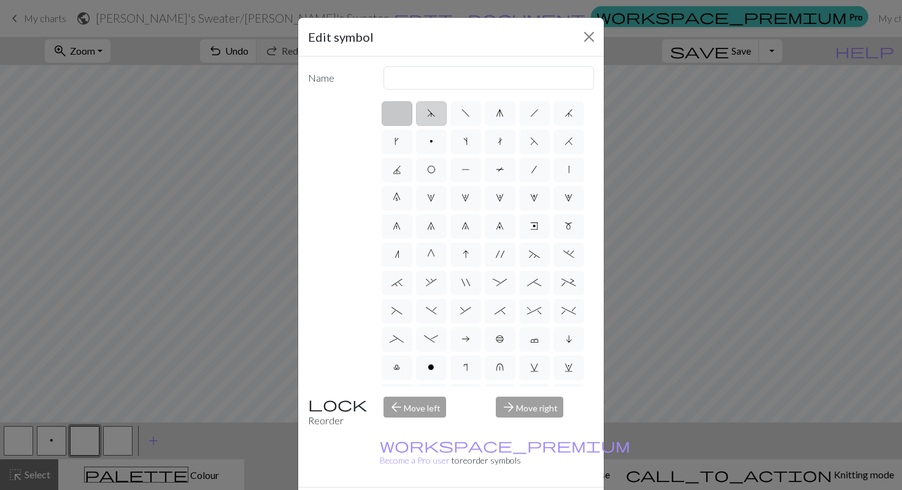
click at [430, 117] on span "d" at bounding box center [431, 113] width 9 height 10
click at [430, 114] on input "d" at bounding box center [431, 110] width 8 height 8
radio input "true"
type input "sk2p"
click at [471, 111] on label "f" at bounding box center [465, 113] width 31 height 25
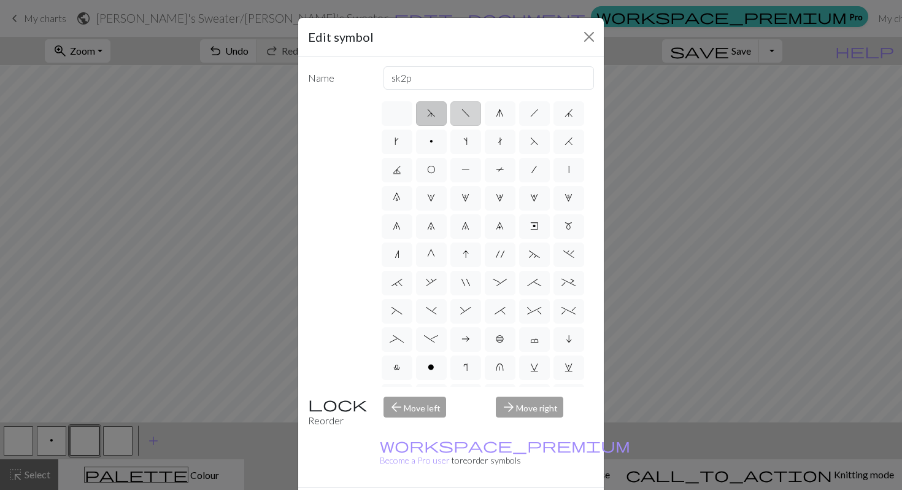
click at [470, 111] on input "f" at bounding box center [466, 110] width 8 height 8
radio input "true"
type input "left leaning decrease"
click at [495, 112] on label "g" at bounding box center [500, 113] width 31 height 25
click at [496, 112] on input "g" at bounding box center [500, 110] width 8 height 8
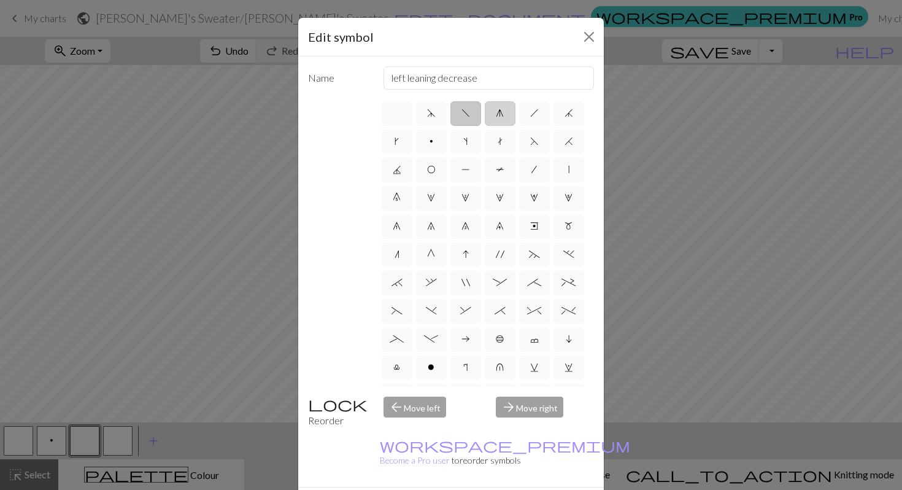
radio input "true"
type input "sk2p"
click at [527, 113] on label "h" at bounding box center [534, 113] width 31 height 25
click at [530, 113] on input "h" at bounding box center [534, 110] width 8 height 8
radio input "true"
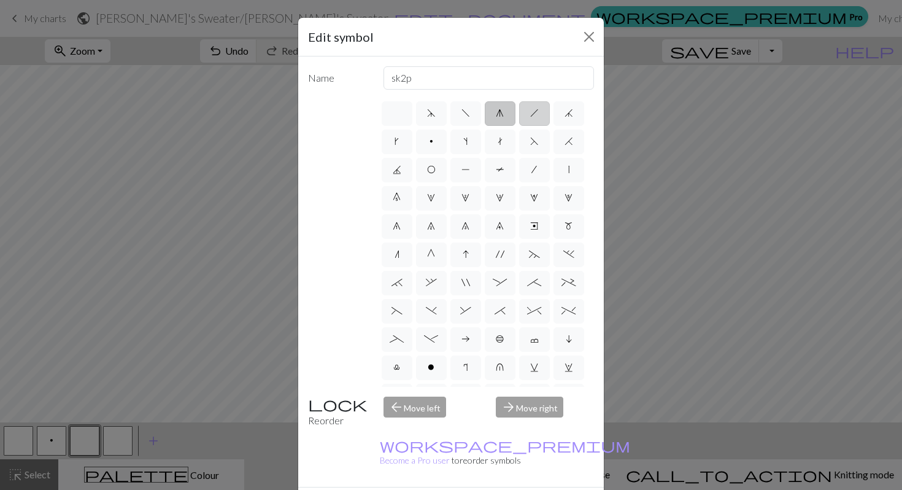
type input "right leaning decrease"
click at [563, 115] on label "j" at bounding box center [569, 113] width 31 height 25
click at [565, 114] on input "j" at bounding box center [569, 110] width 8 height 8
radio input "true"
type input "k3tog"
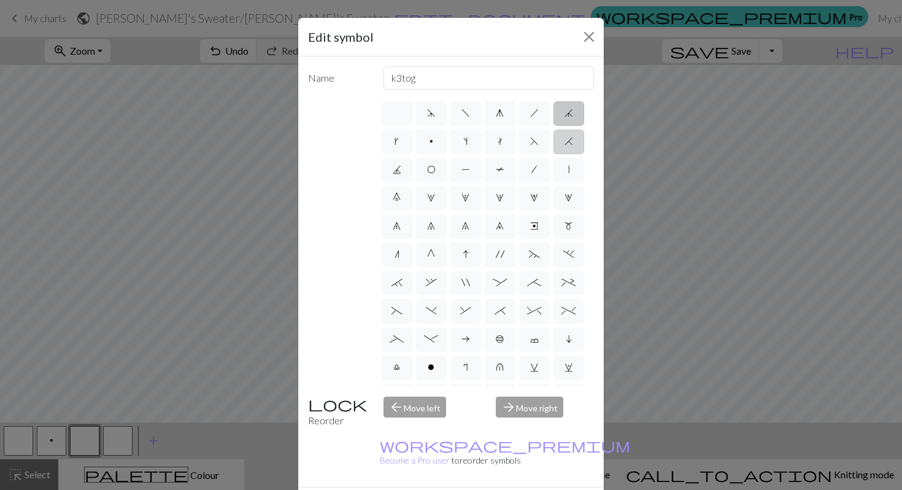
click at [560, 147] on label "H" at bounding box center [569, 142] width 31 height 25
click at [565, 142] on input "H" at bounding box center [569, 138] width 8 height 8
radio input "true"
type input "k2tog"
click at [528, 145] on label "F" at bounding box center [534, 142] width 31 height 25
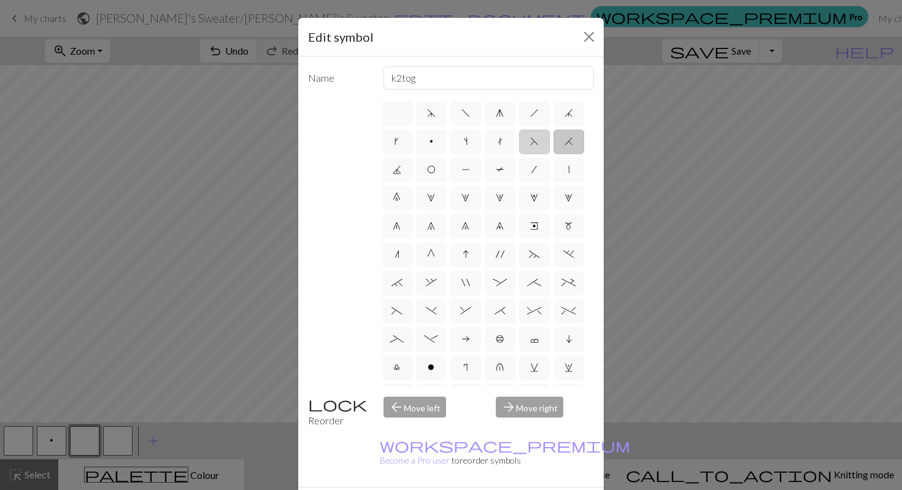
click at [530, 142] on input "F" at bounding box center [534, 138] width 8 height 8
radio input "true"
type input "ssk"
click at [494, 144] on label "t" at bounding box center [500, 142] width 31 height 25
click at [498, 142] on input "t" at bounding box center [502, 138] width 8 height 8
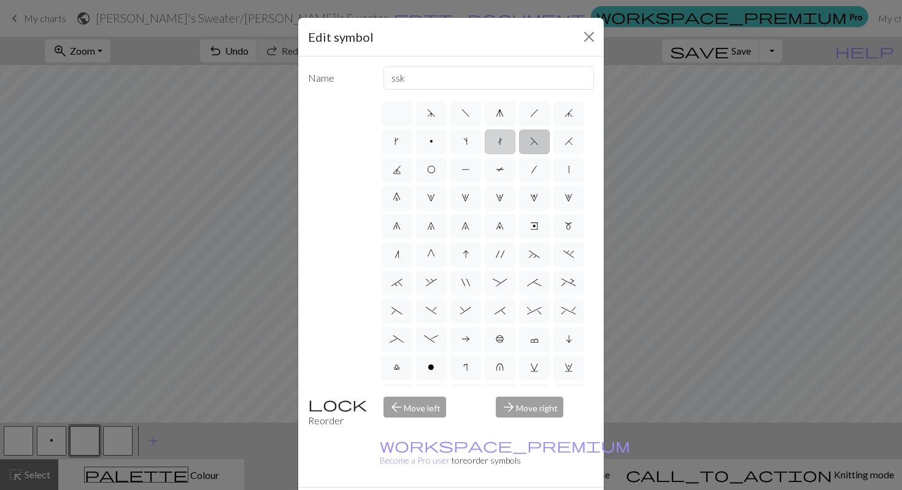
radio input "true"
type input "ktbl"
click at [460, 149] on label "s" at bounding box center [465, 142] width 31 height 25
click at [463, 142] on input "s" at bounding box center [467, 138] width 8 height 8
radio input "true"
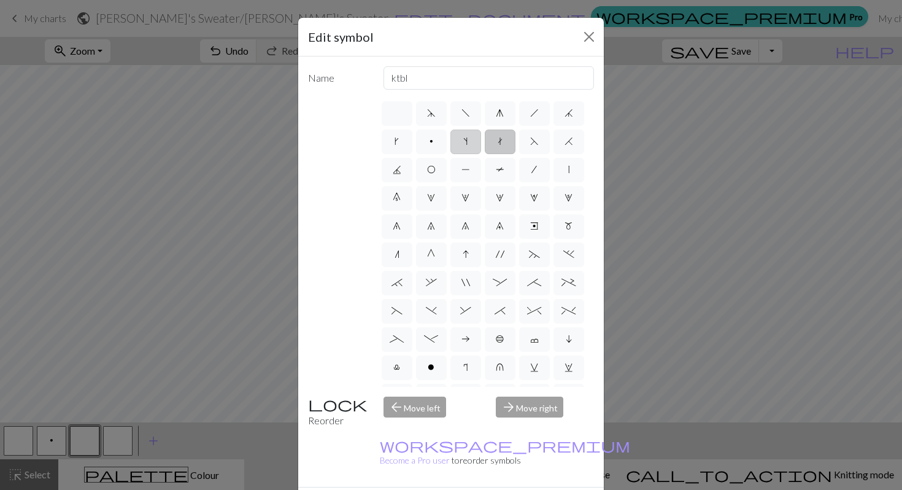
type input "increase one left leaning"
click at [422, 146] on label "p" at bounding box center [431, 142] width 31 height 25
click at [430, 142] on input "p" at bounding box center [434, 138] width 8 height 8
radio input "true"
type input "purl"
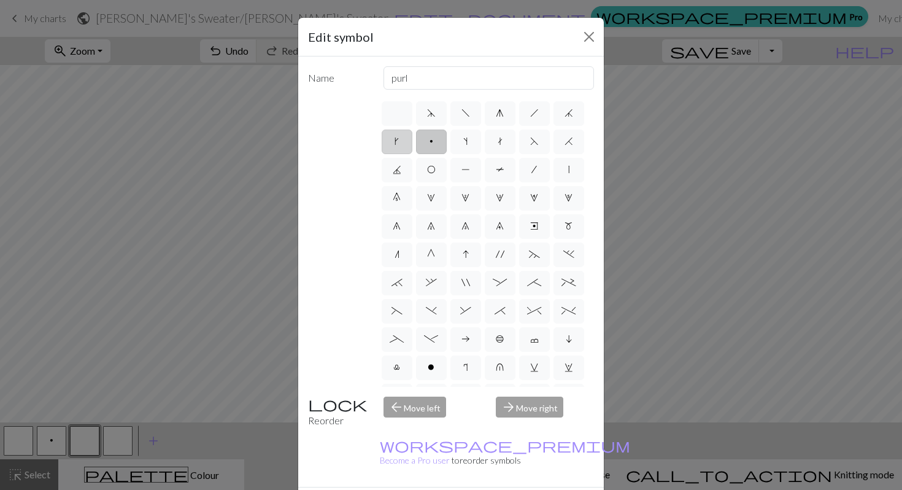
click at [399, 144] on label "k" at bounding box center [397, 142] width 31 height 25
click at [399, 142] on input "k" at bounding box center [399, 138] width 8 height 8
radio input "true"
type input "right leaning increase"
click at [406, 171] on label "J" at bounding box center [397, 170] width 31 height 25
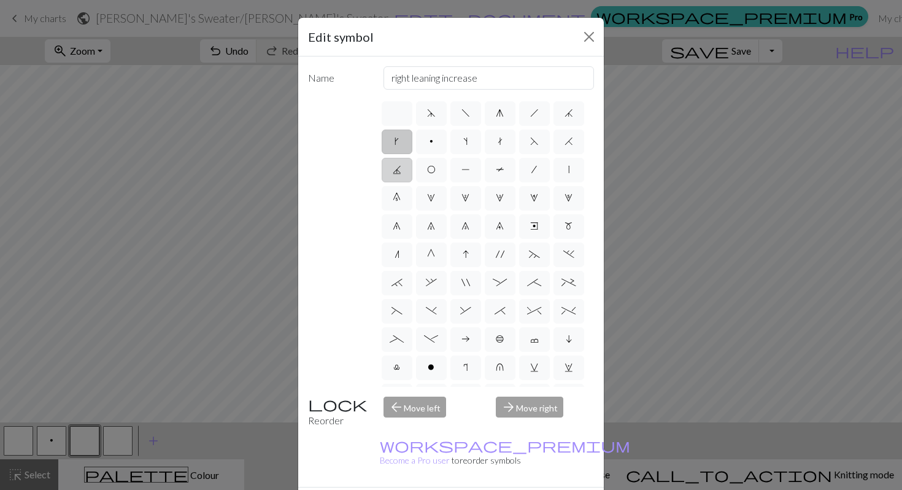
click at [401, 170] on input "J" at bounding box center [397, 166] width 8 height 8
radio input "true"
type input "p3tog"
click at [435, 176] on label "O" at bounding box center [431, 170] width 31 height 25
click at [435, 170] on input "O" at bounding box center [431, 166] width 8 height 8
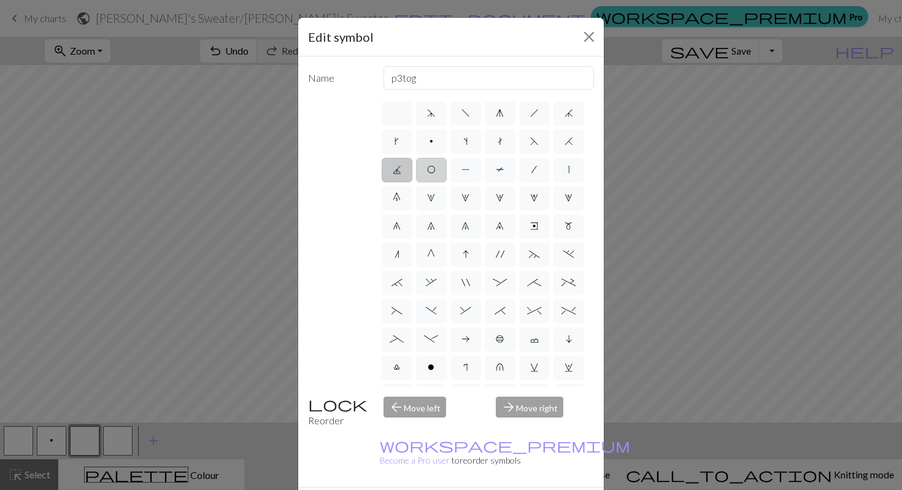
radio input "true"
type input "yo"
click at [472, 175] on label "P" at bounding box center [465, 170] width 31 height 25
click at [470, 170] on input "P" at bounding box center [466, 166] width 8 height 8
radio input "true"
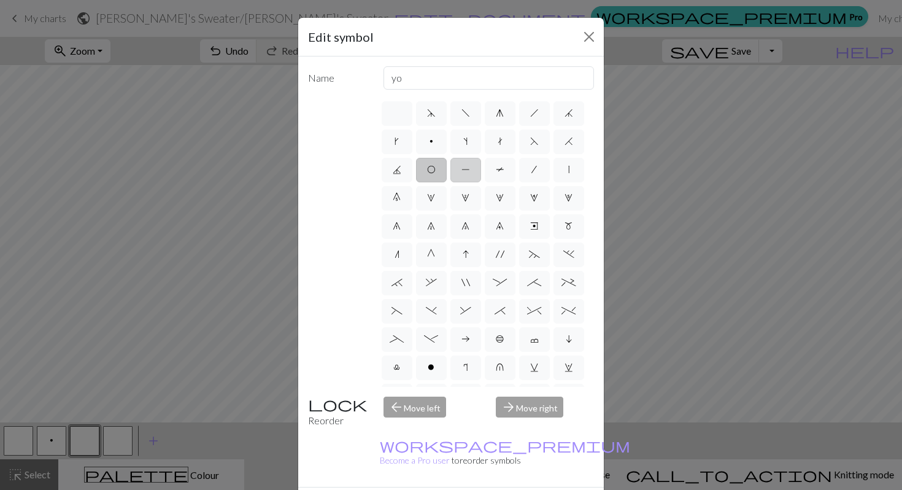
type input "purl"
click at [423, 133] on label "p" at bounding box center [431, 142] width 31 height 25
click at [430, 134] on input "p" at bounding box center [434, 138] width 8 height 8
radio input "true"
click at [475, 166] on label "P" at bounding box center [465, 170] width 31 height 25
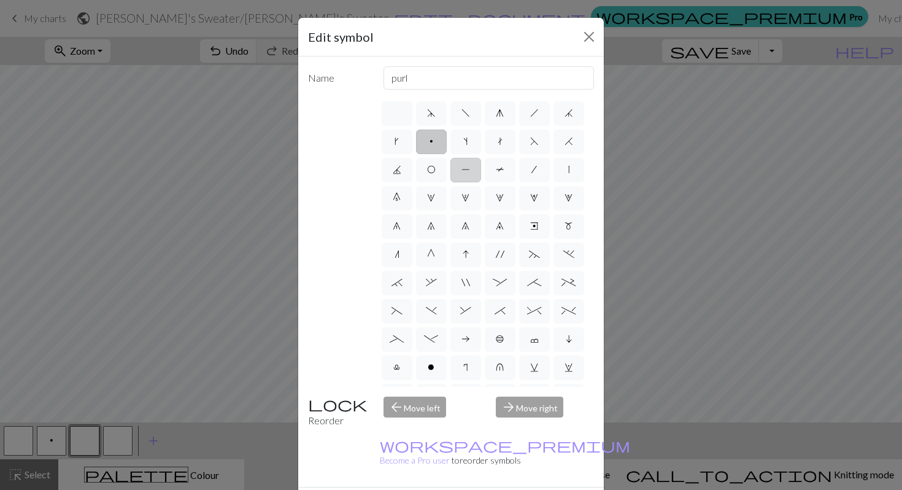
click at [470, 166] on input "P" at bounding box center [466, 166] width 8 height 8
radio input "true"
click at [497, 171] on span "T" at bounding box center [500, 169] width 9 height 10
click at [497, 170] on input "T" at bounding box center [500, 166] width 8 height 8
radio input "true"
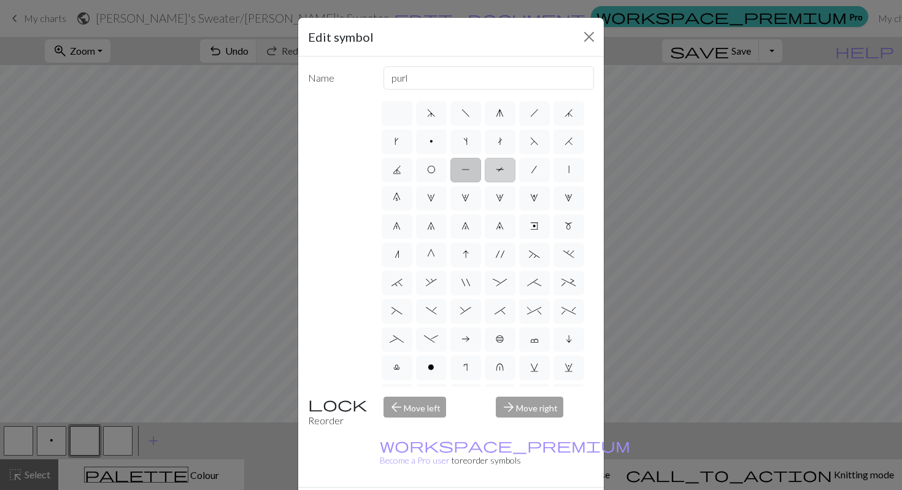
type input "ptbl"
click at [538, 172] on label "/" at bounding box center [534, 170] width 31 height 25
click at [538, 170] on input "/" at bounding box center [536, 166] width 8 height 8
radio input "true"
type input "right leaning decrease"
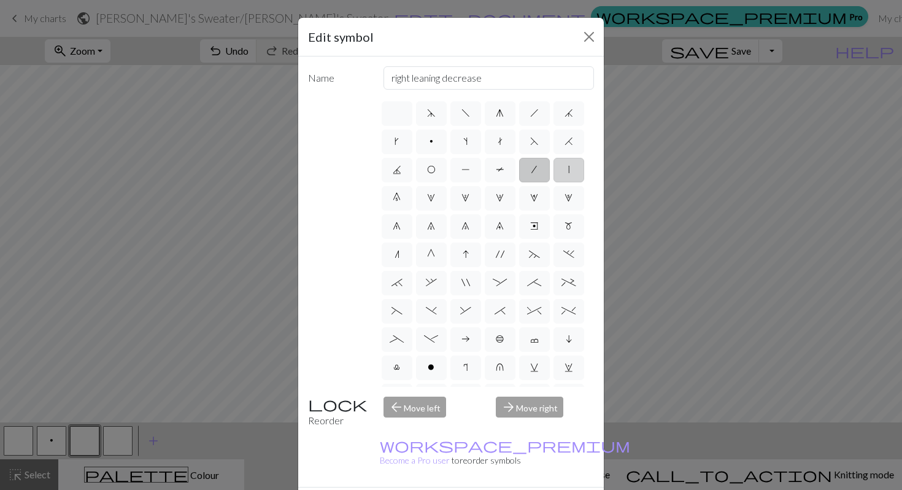
click at [566, 174] on label "|" at bounding box center [569, 170] width 31 height 25
click at [568, 170] on input "|" at bounding box center [572, 166] width 8 height 8
radio input "true"
type input "slip stitch"
click at [565, 194] on span "5" at bounding box center [569, 198] width 8 height 10
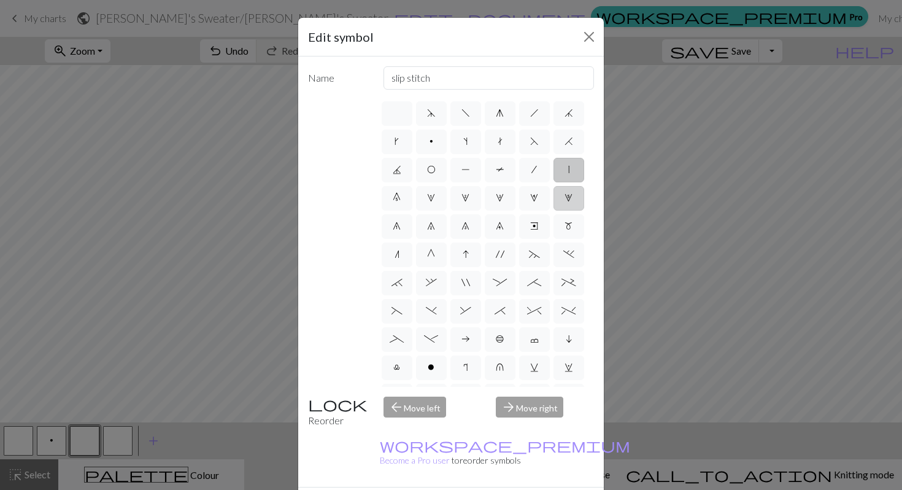
click at [565, 194] on input "5" at bounding box center [569, 194] width 8 height 8
radio input "true"
type input "increase 5"
click at [427, 204] on label "1" at bounding box center [431, 198] width 31 height 25
click at [427, 198] on input "1" at bounding box center [431, 194] width 8 height 8
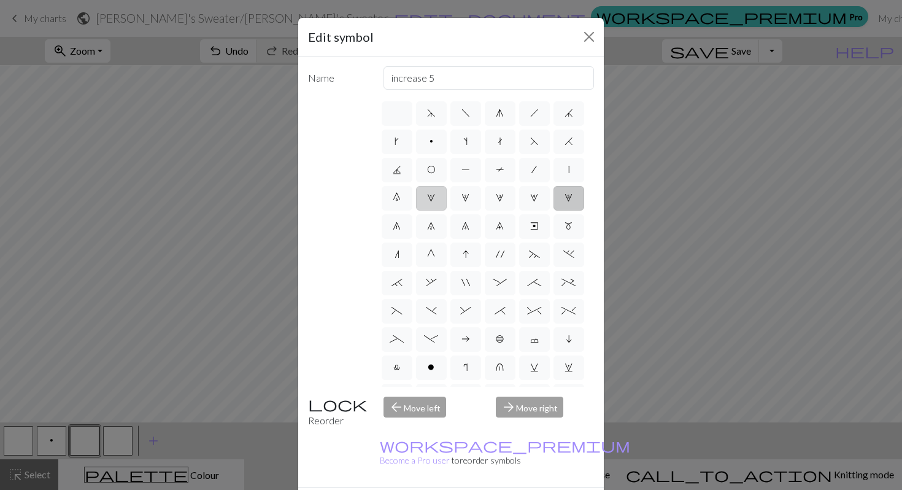
radio input "true"
type input "increase 1"
